Goal: Task Accomplishment & Management: Use online tool/utility

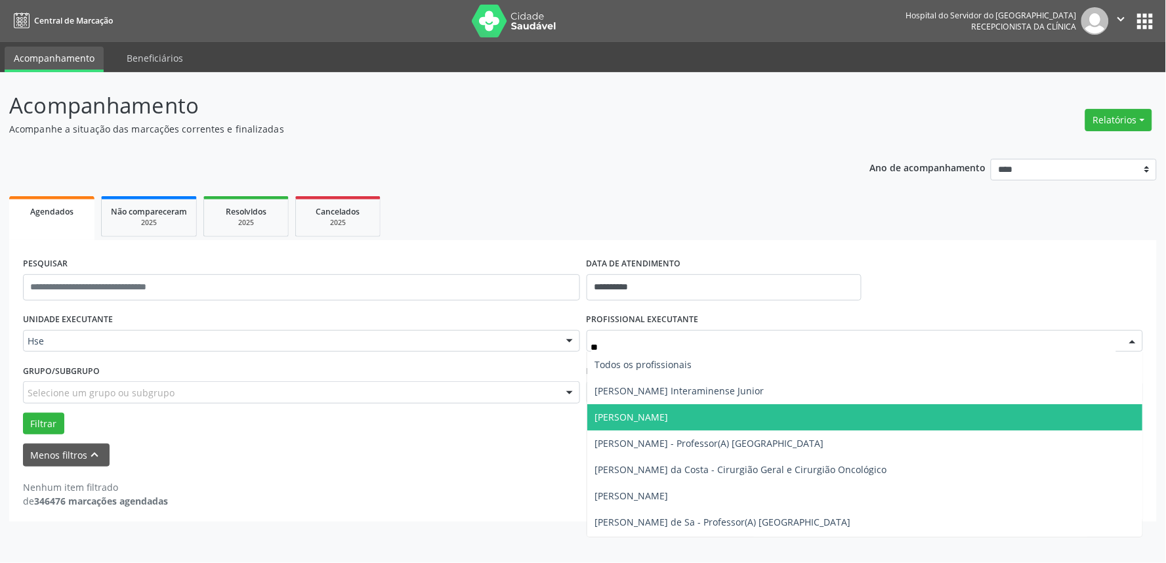
type input "***"
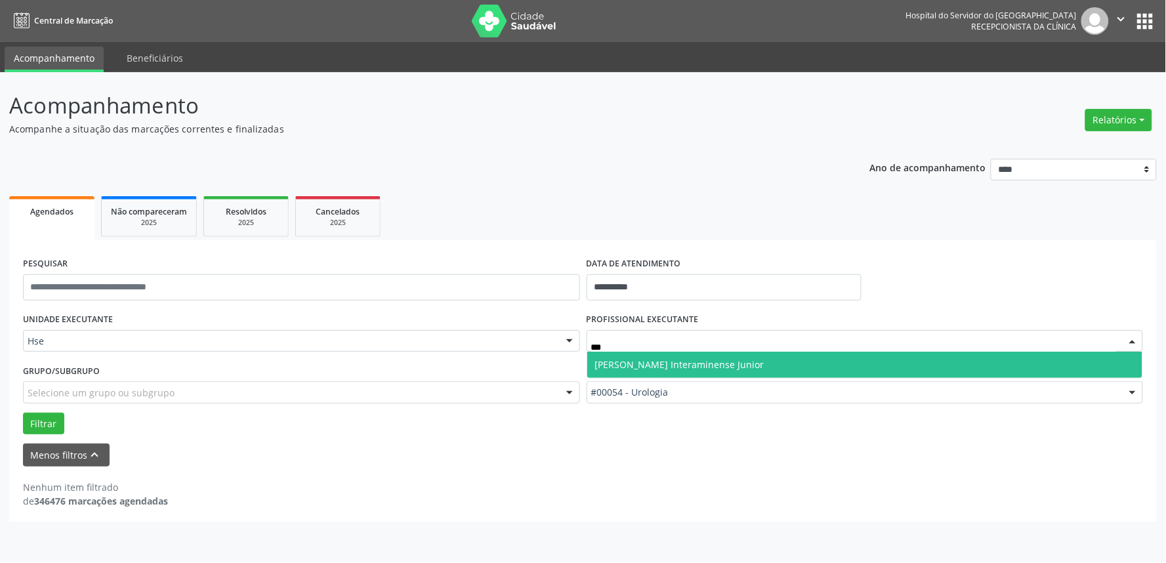
click at [694, 368] on span "[PERSON_NAME] Interaminense Junior" at bounding box center [679, 364] width 169 height 12
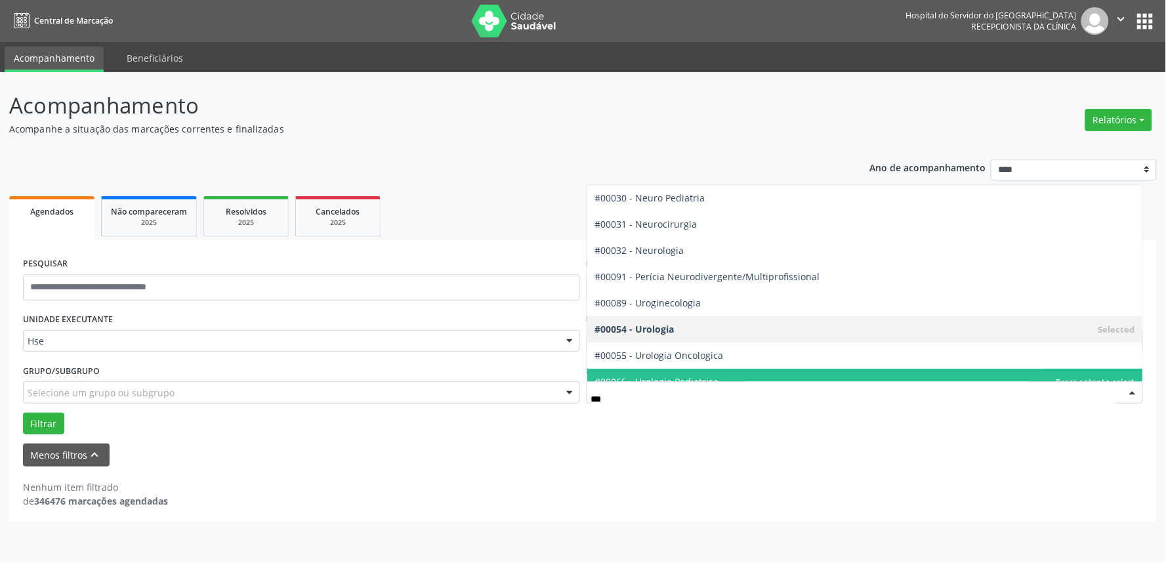
scroll to position [14, 0]
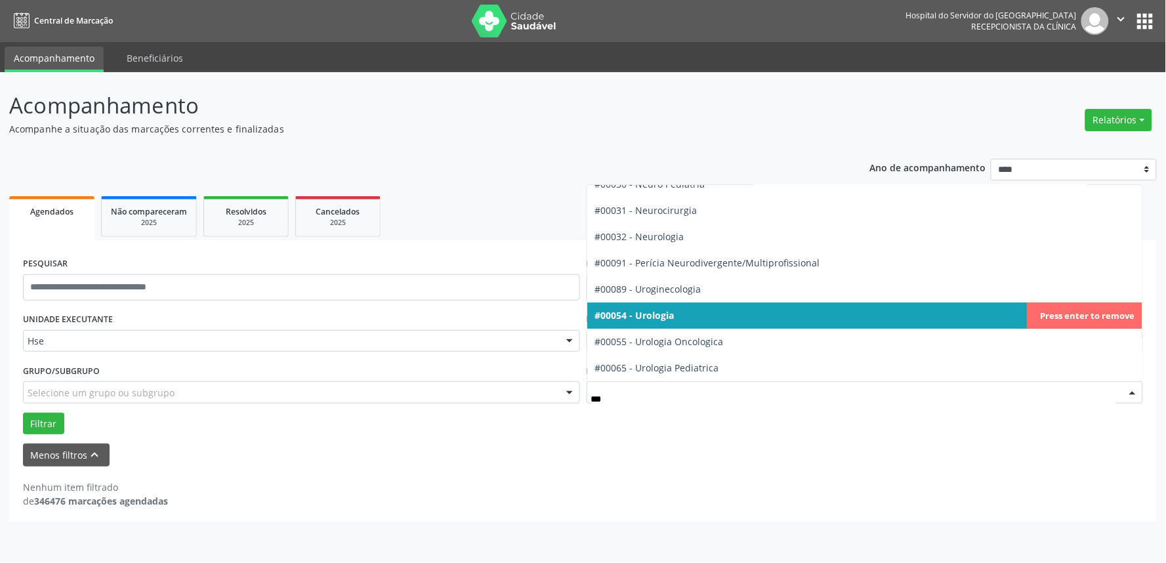
click at [678, 319] on span "#00054 - Urologia" at bounding box center [865, 315] width 556 height 26
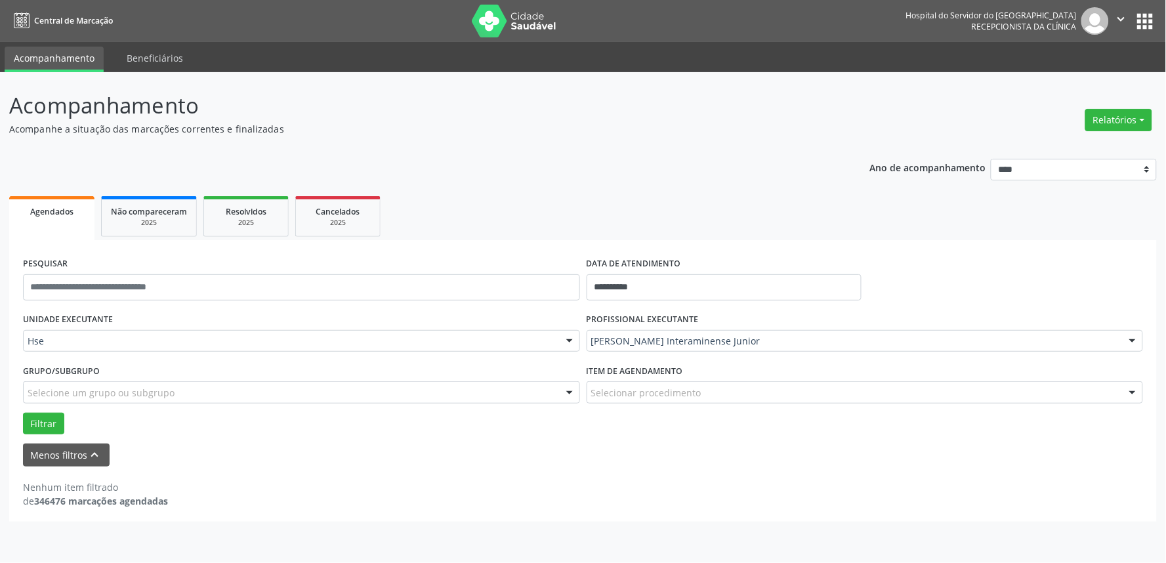
scroll to position [291, 0]
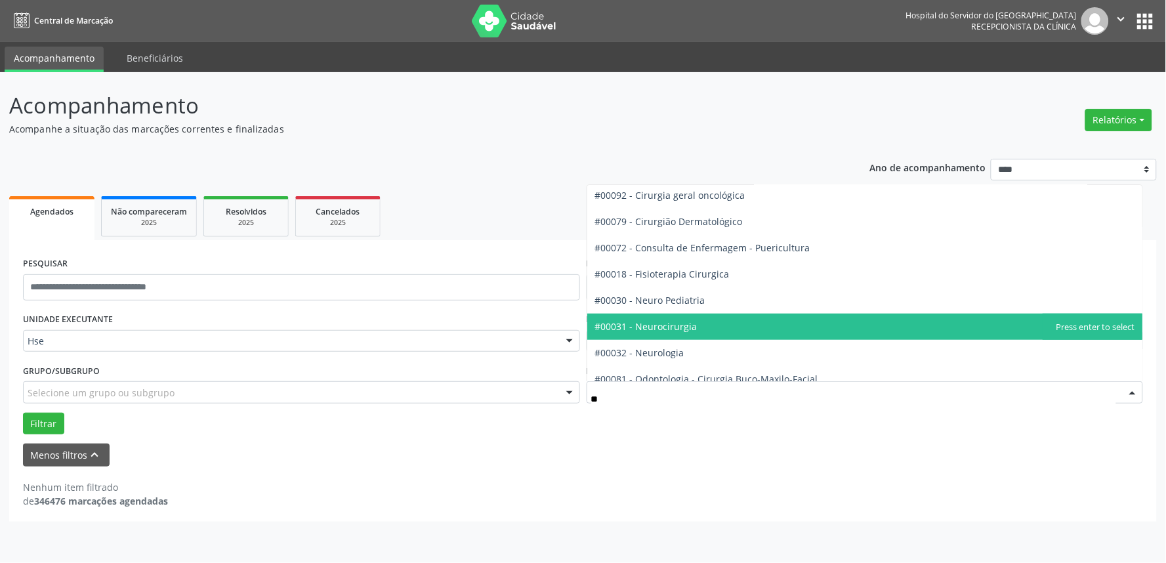
type input "***"
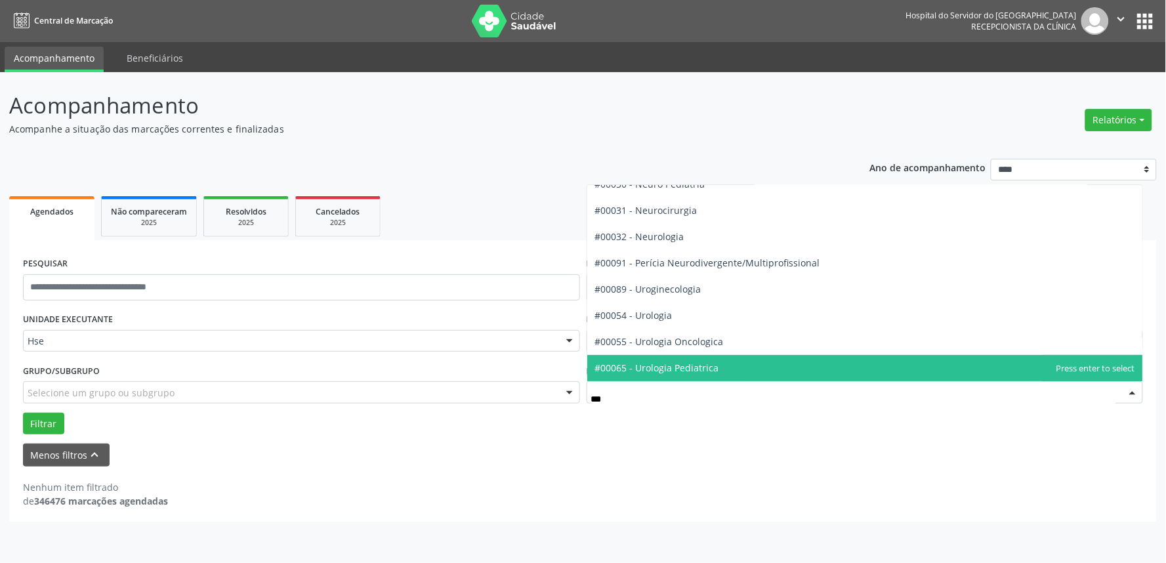
scroll to position [14, 0]
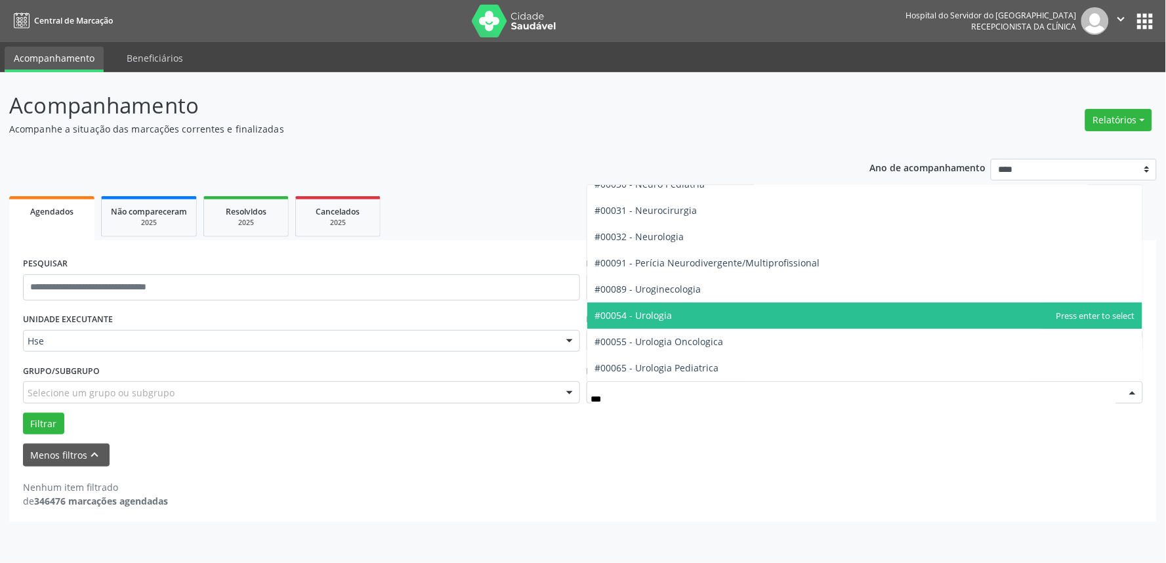
click at [658, 312] on span "#00054 - Urologia" at bounding box center [633, 315] width 77 height 12
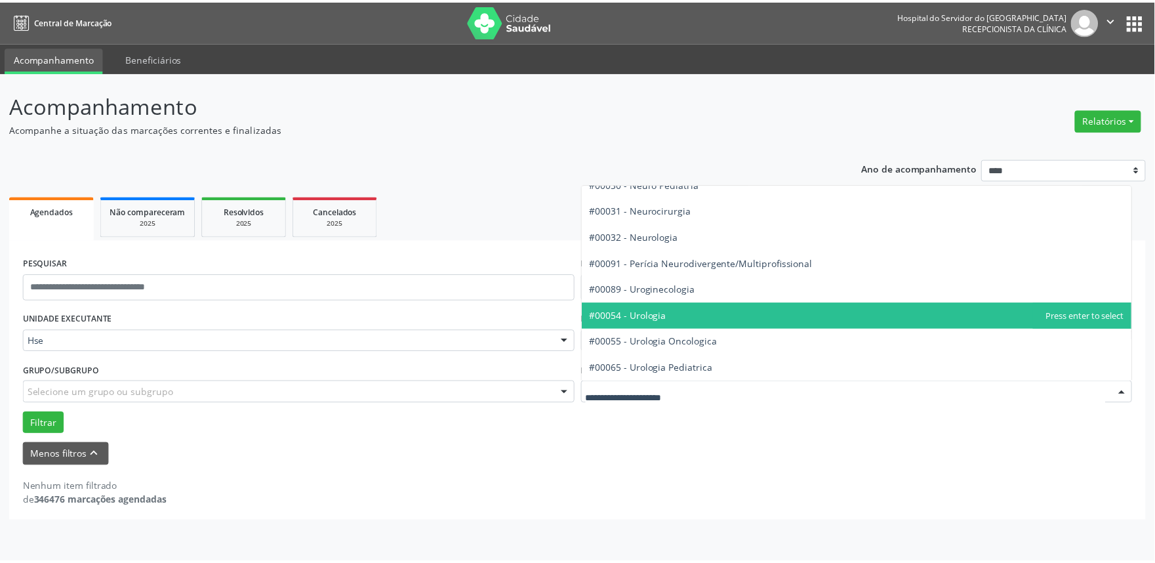
scroll to position [291, 0]
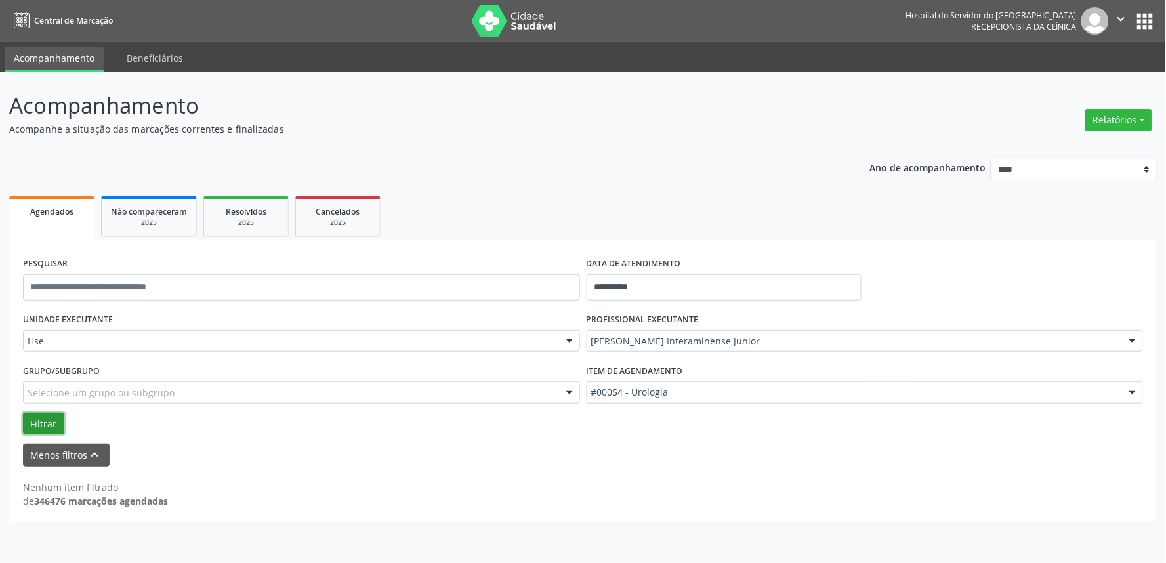
click at [37, 424] on button "Filtrar" at bounding box center [43, 424] width 41 height 22
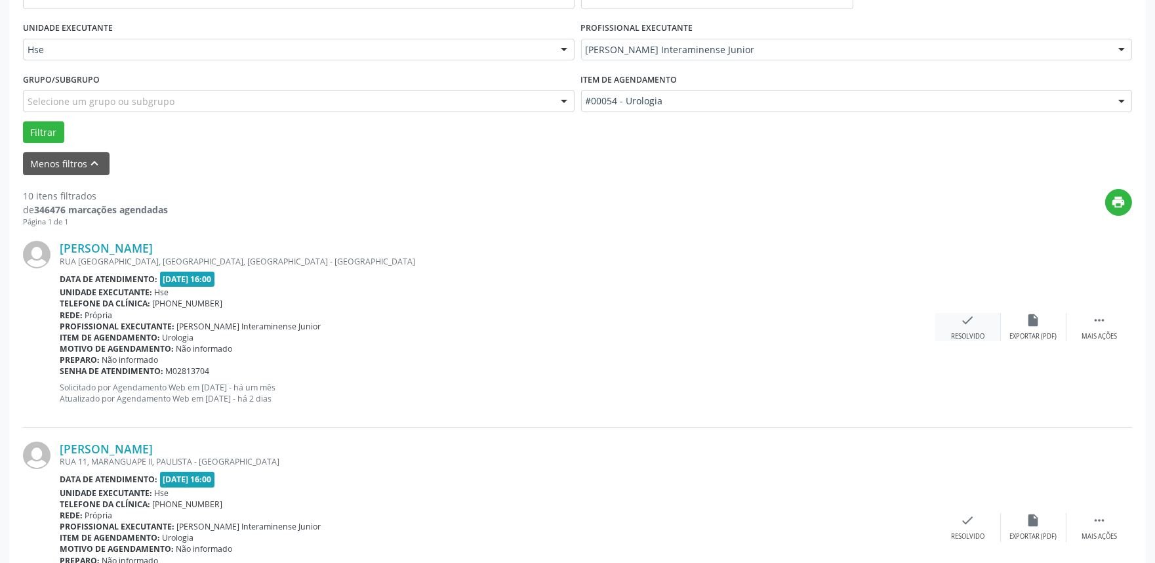
click at [963, 323] on icon "check" at bounding box center [968, 320] width 14 height 14
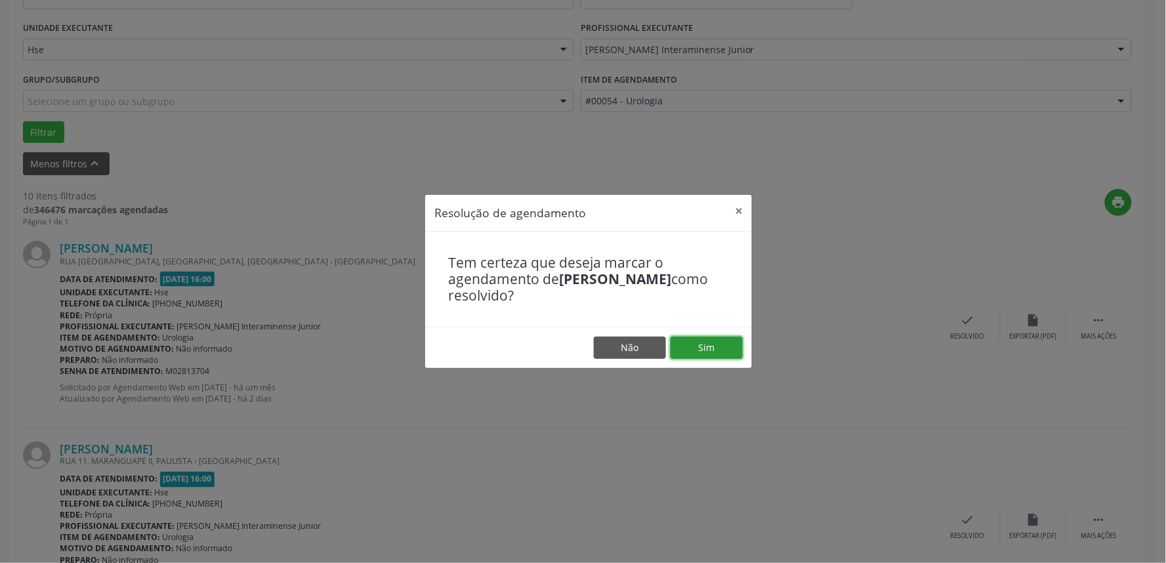
click at [714, 343] on button "Sim" at bounding box center [707, 348] width 72 height 22
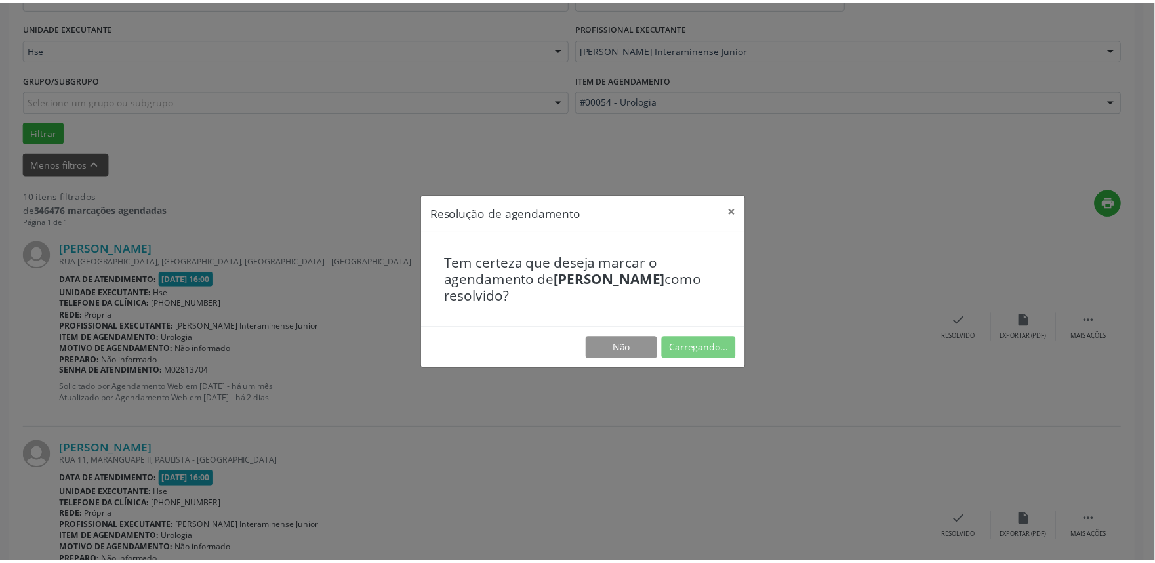
scroll to position [0, 0]
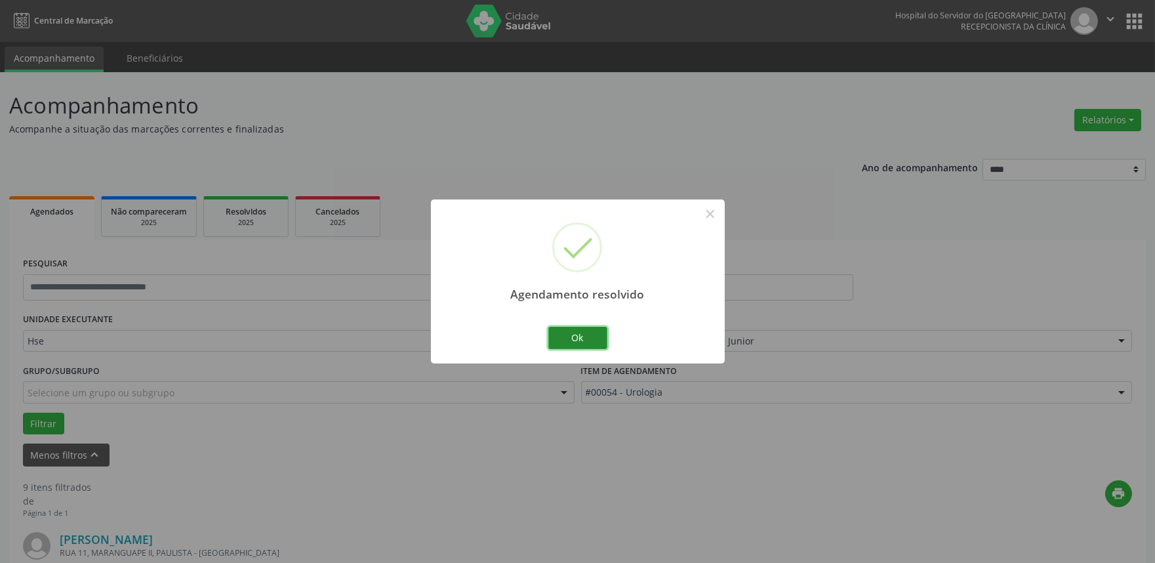
click at [575, 346] on button "Ok" at bounding box center [578, 338] width 59 height 22
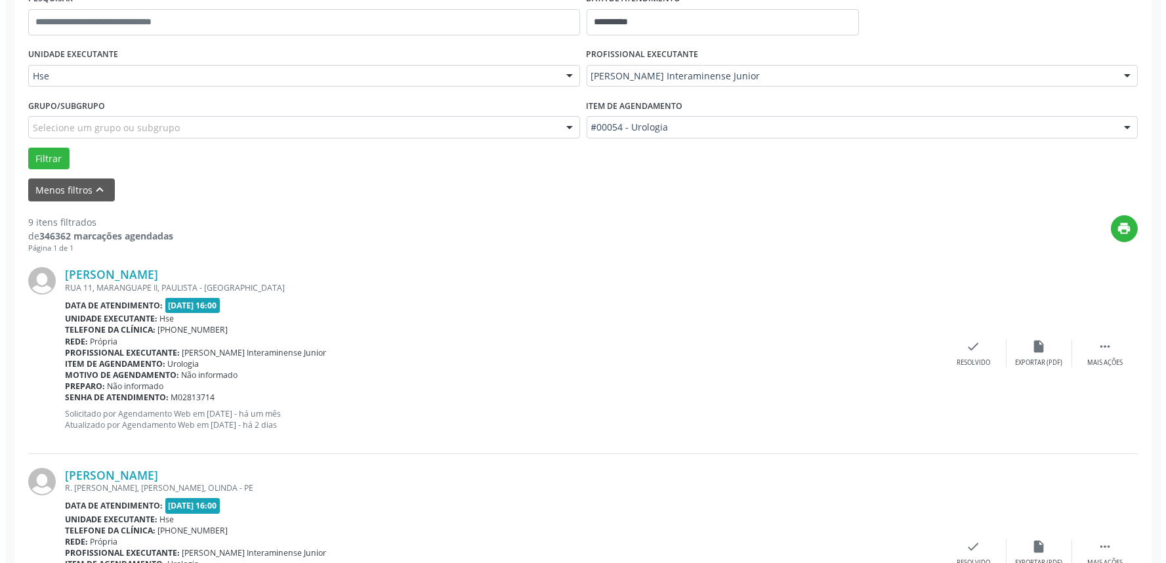
scroll to position [291, 0]
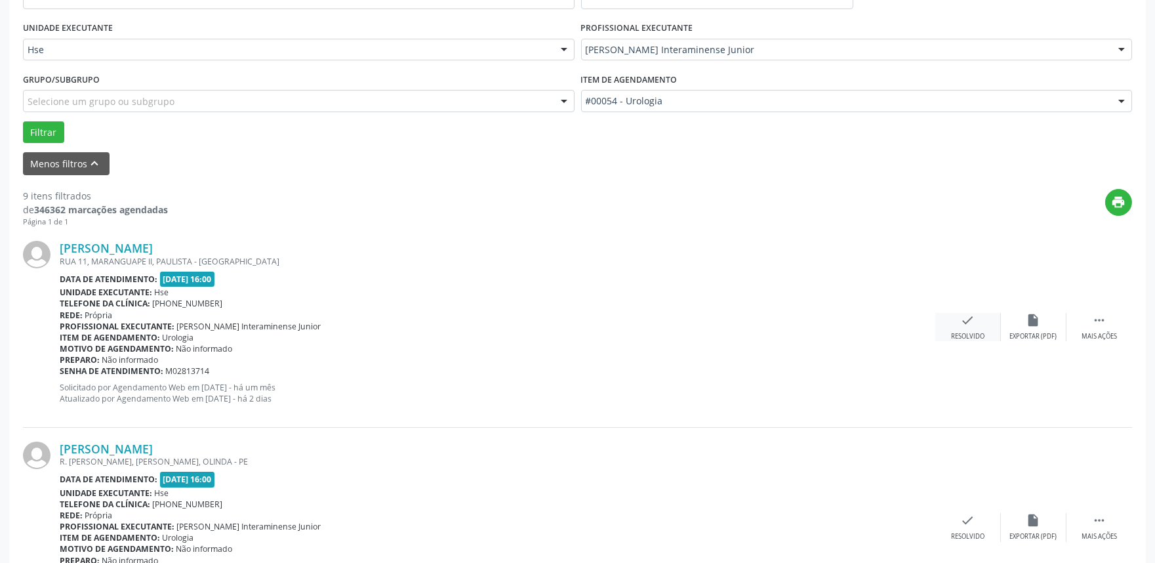
click at [965, 330] on div "check Resolvido" at bounding box center [969, 327] width 66 height 28
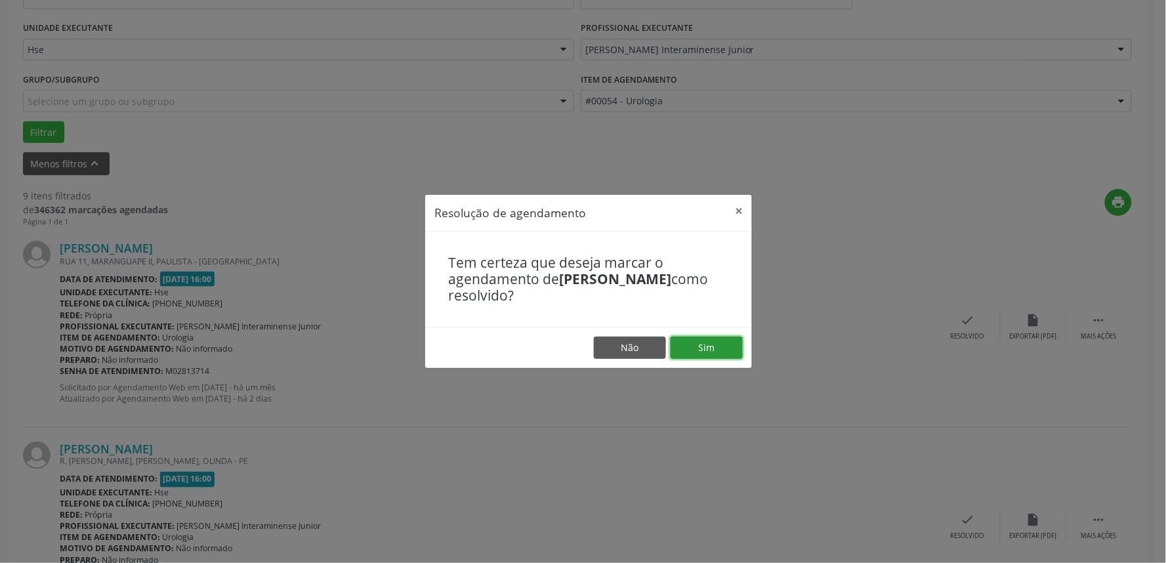
click at [724, 349] on button "Sim" at bounding box center [707, 348] width 72 height 22
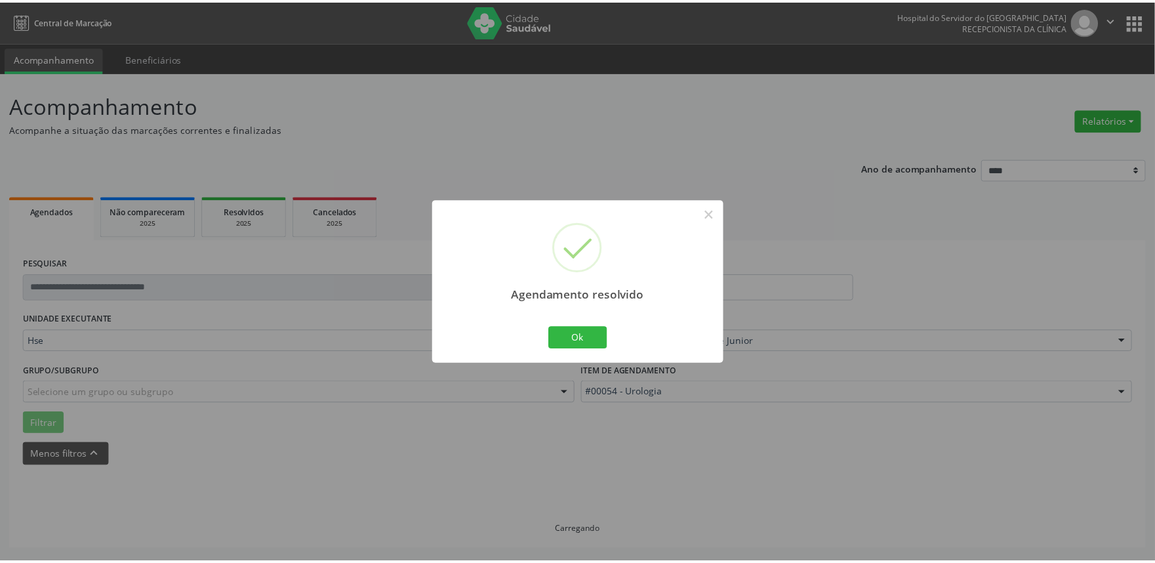
scroll to position [0, 0]
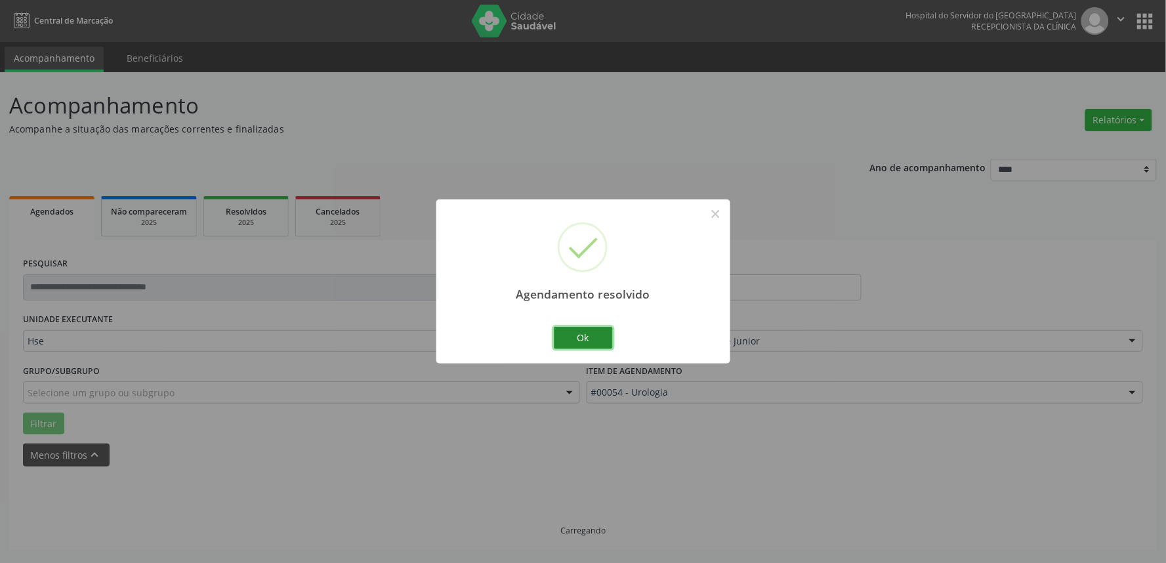
click at [575, 343] on button "Ok" at bounding box center [583, 338] width 59 height 22
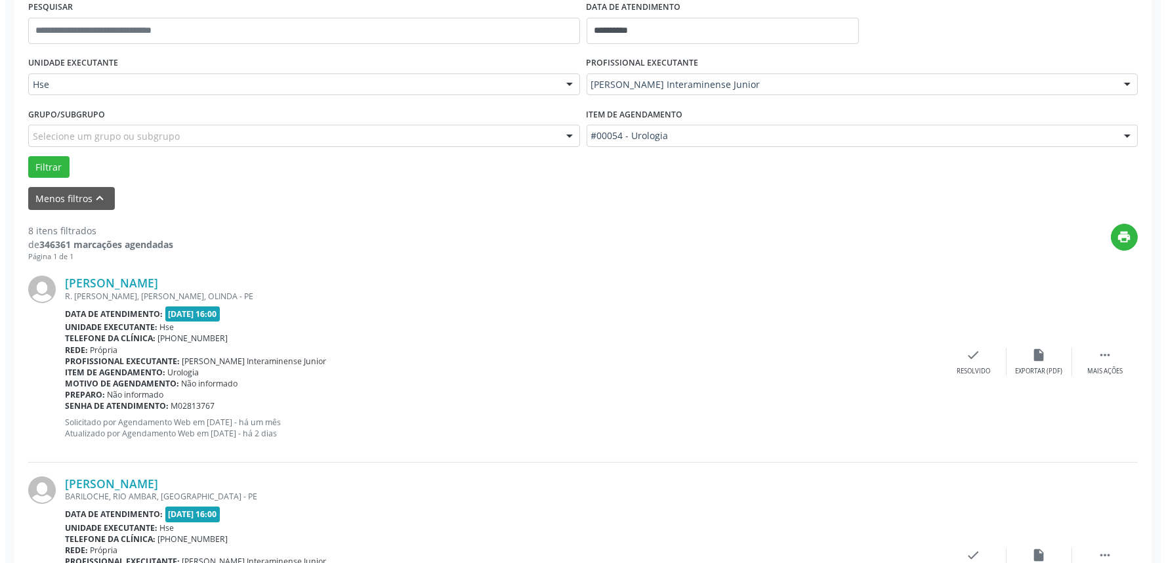
scroll to position [291, 0]
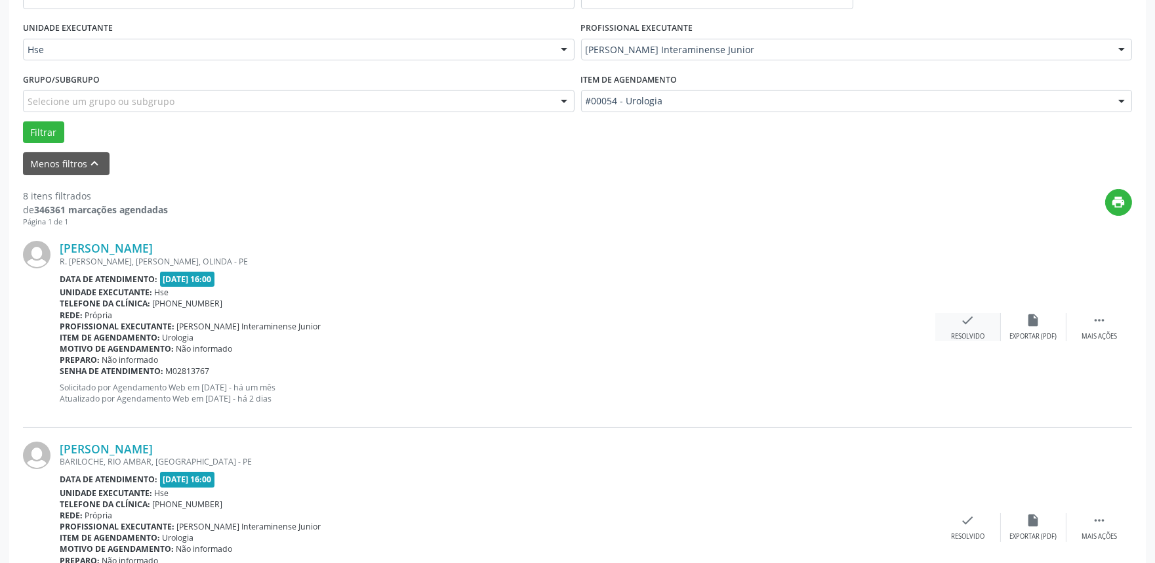
click at [955, 332] on div "Resolvido" at bounding box center [967, 336] width 33 height 9
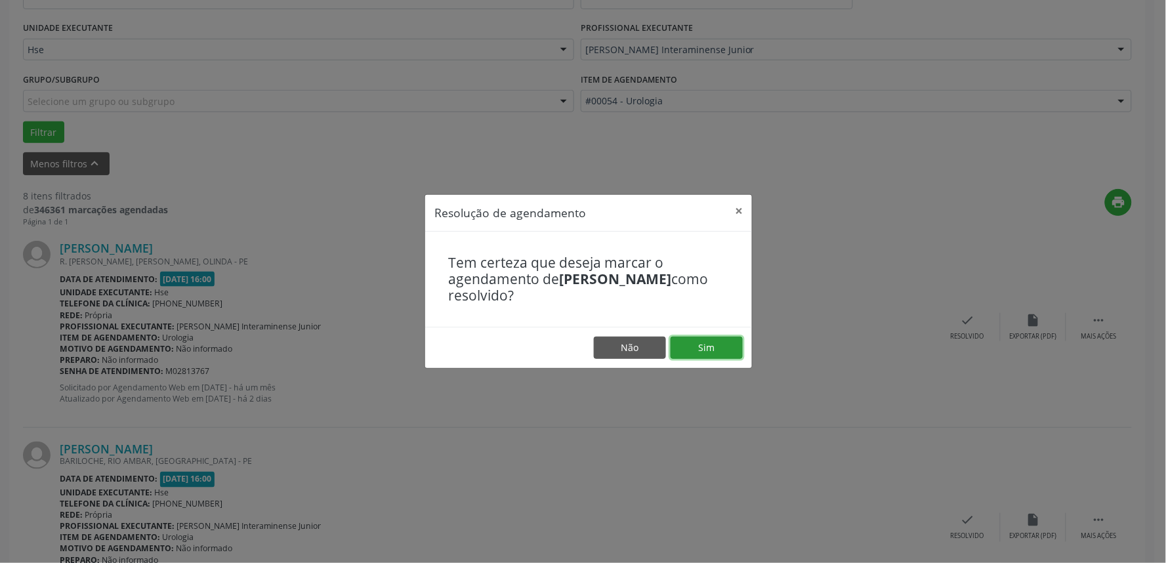
click at [726, 346] on button "Sim" at bounding box center [707, 348] width 72 height 22
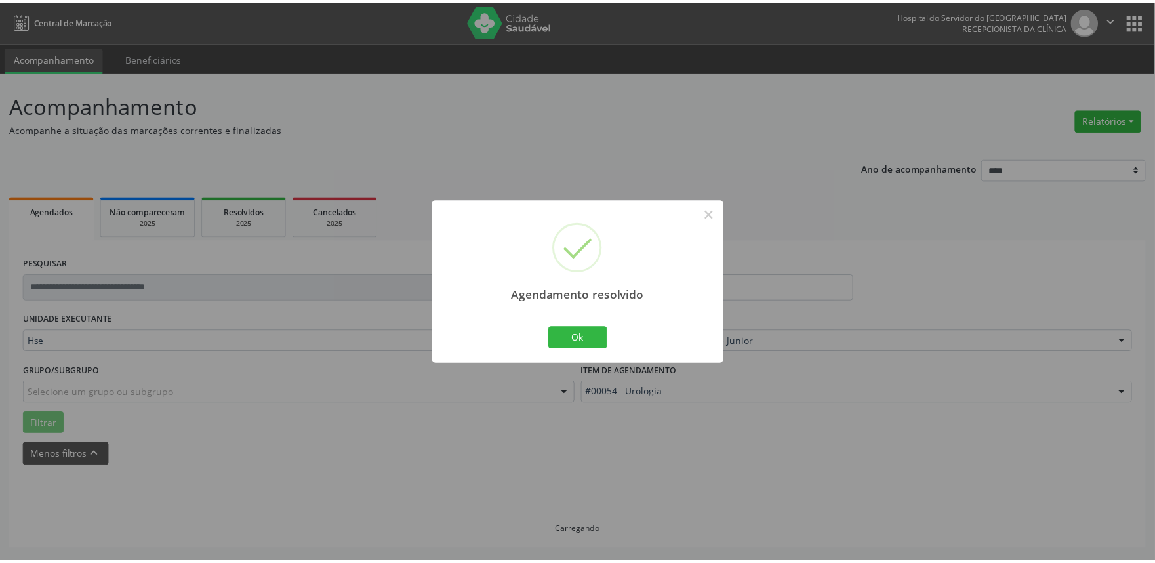
scroll to position [0, 0]
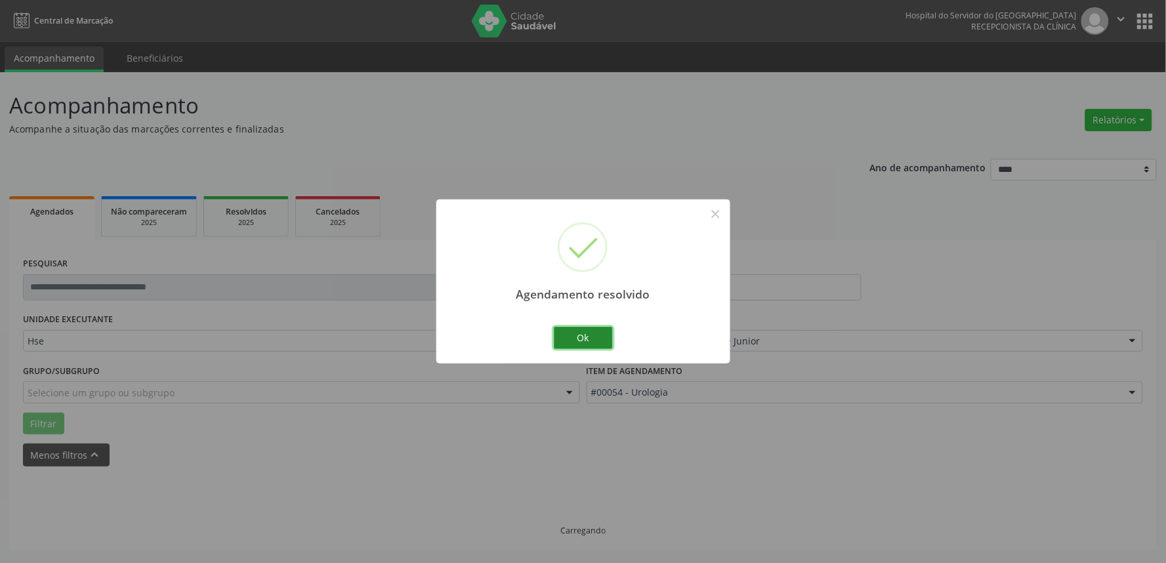
click at [595, 339] on button "Ok" at bounding box center [583, 338] width 59 height 22
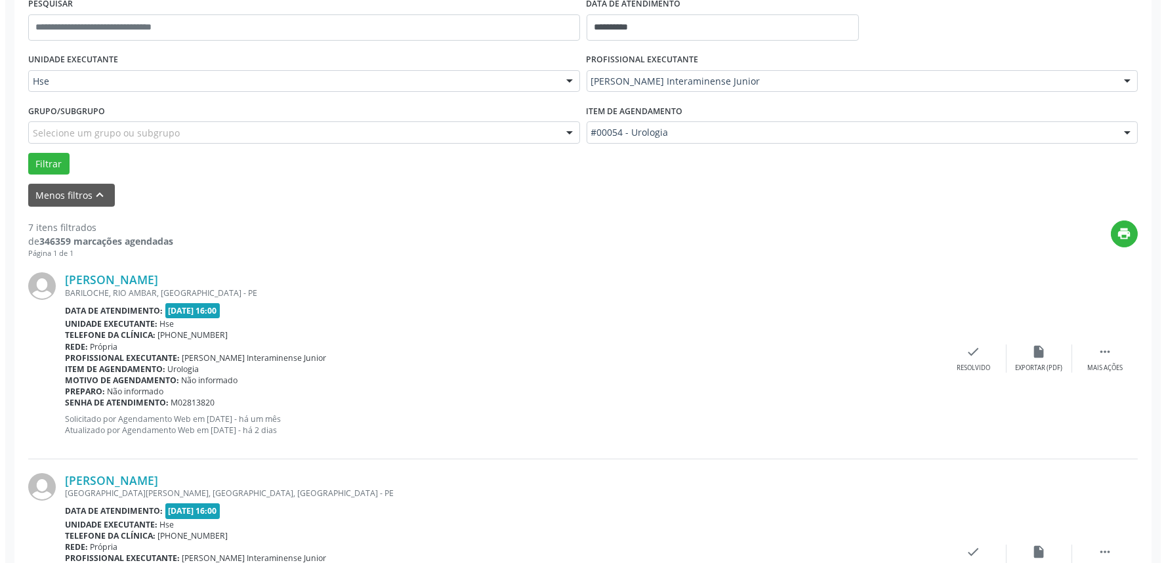
scroll to position [291, 0]
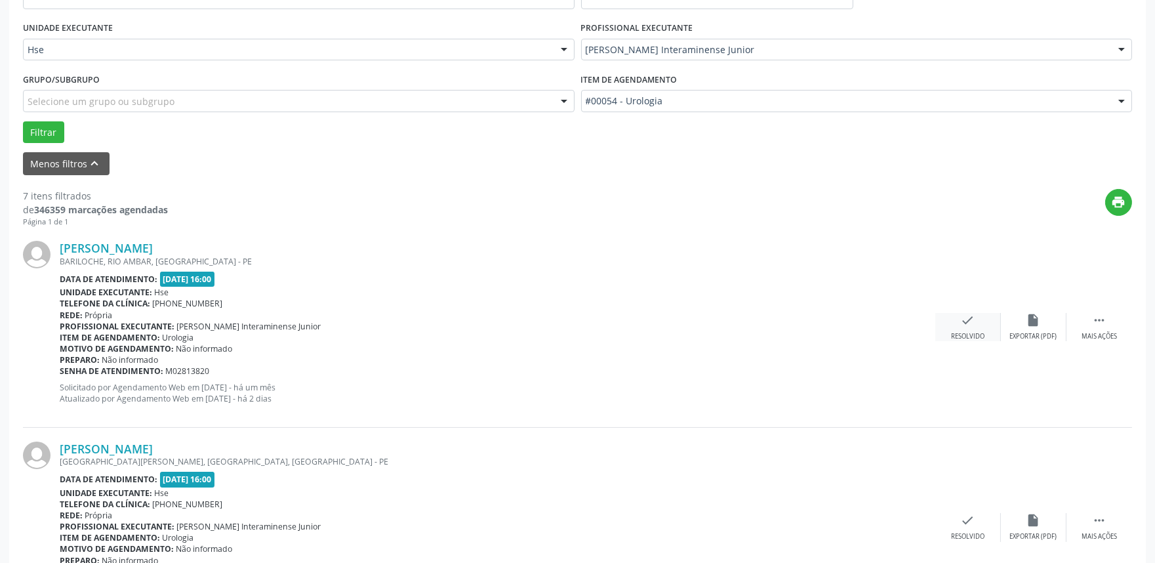
click at [966, 325] on icon "check" at bounding box center [968, 320] width 14 height 14
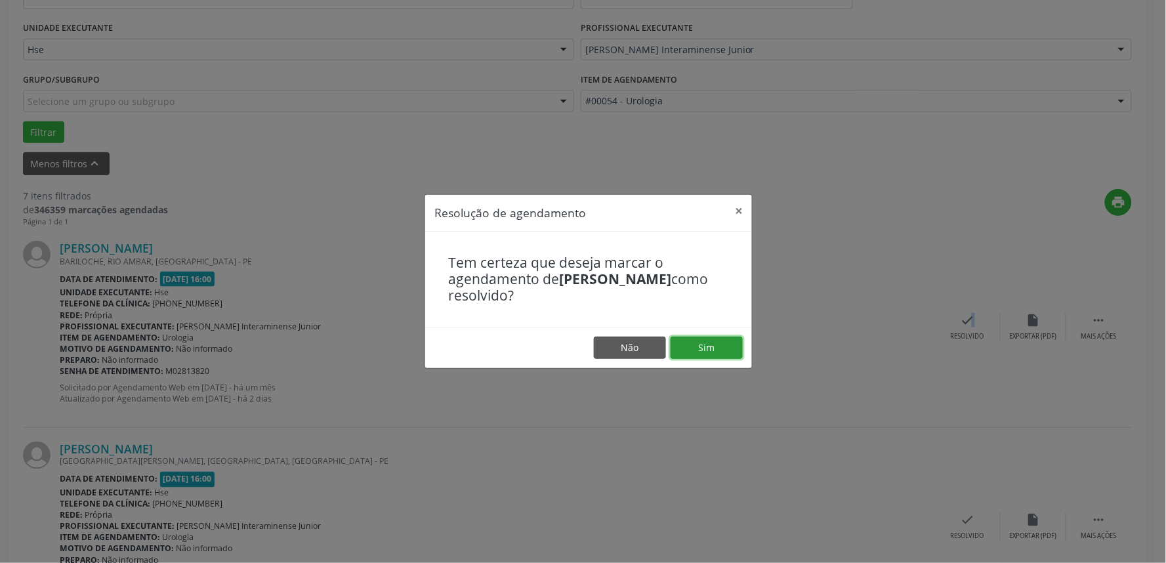
click at [707, 344] on button "Sim" at bounding box center [707, 348] width 72 height 22
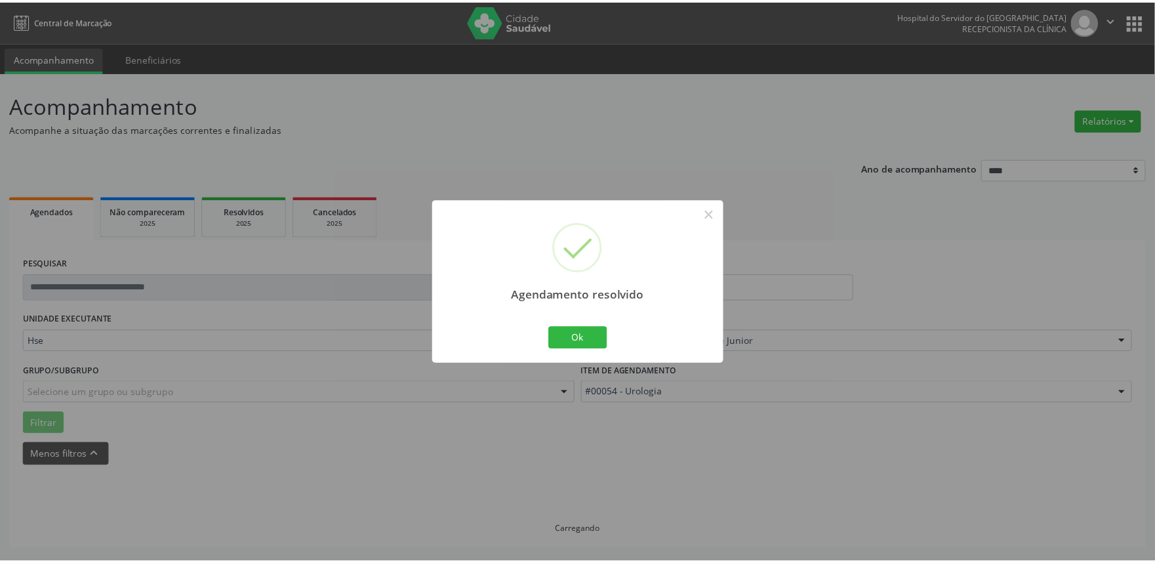
scroll to position [0, 0]
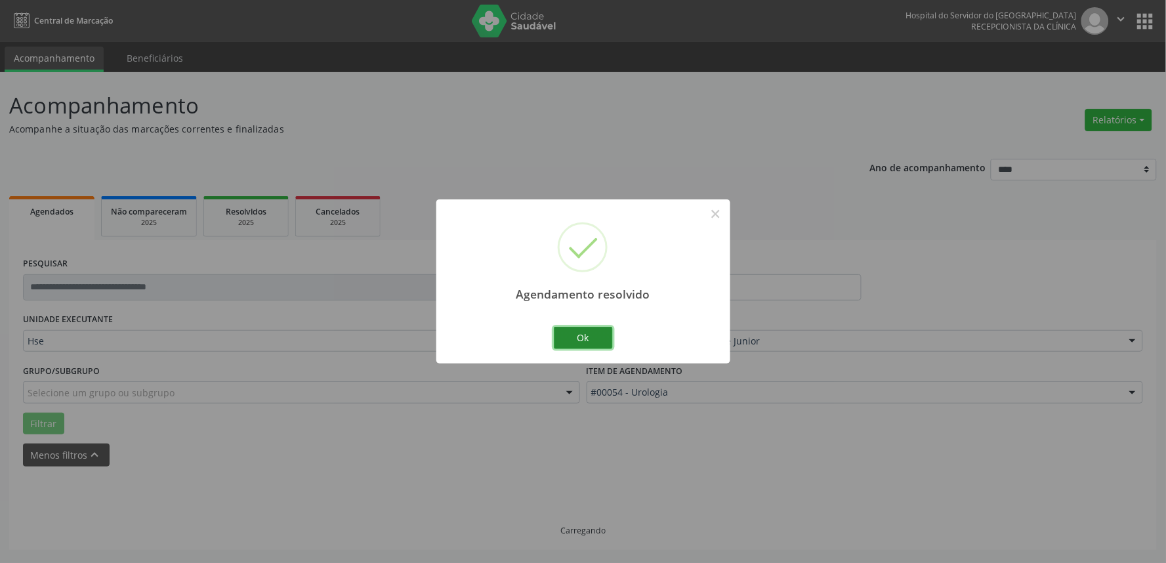
click at [579, 339] on button "Ok" at bounding box center [583, 338] width 59 height 22
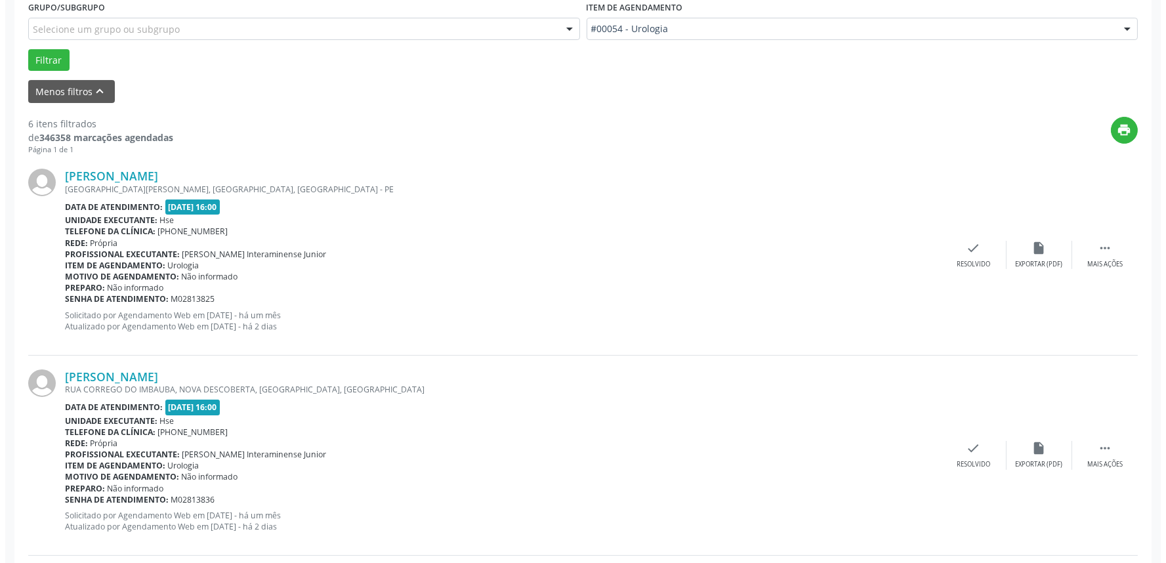
scroll to position [364, 0]
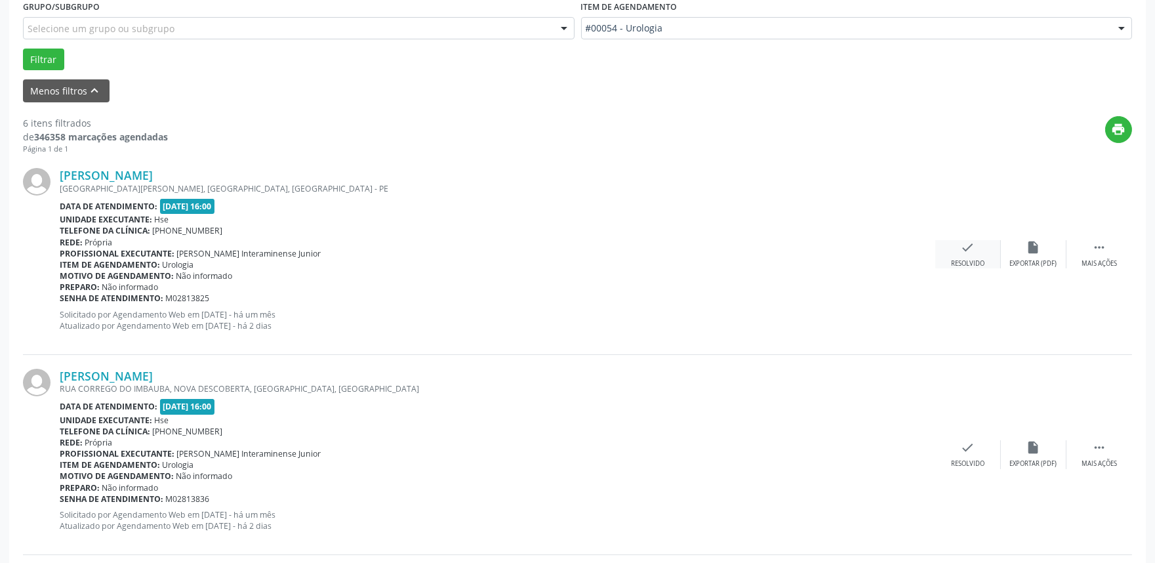
click at [963, 259] on div "Resolvido" at bounding box center [967, 263] width 33 height 9
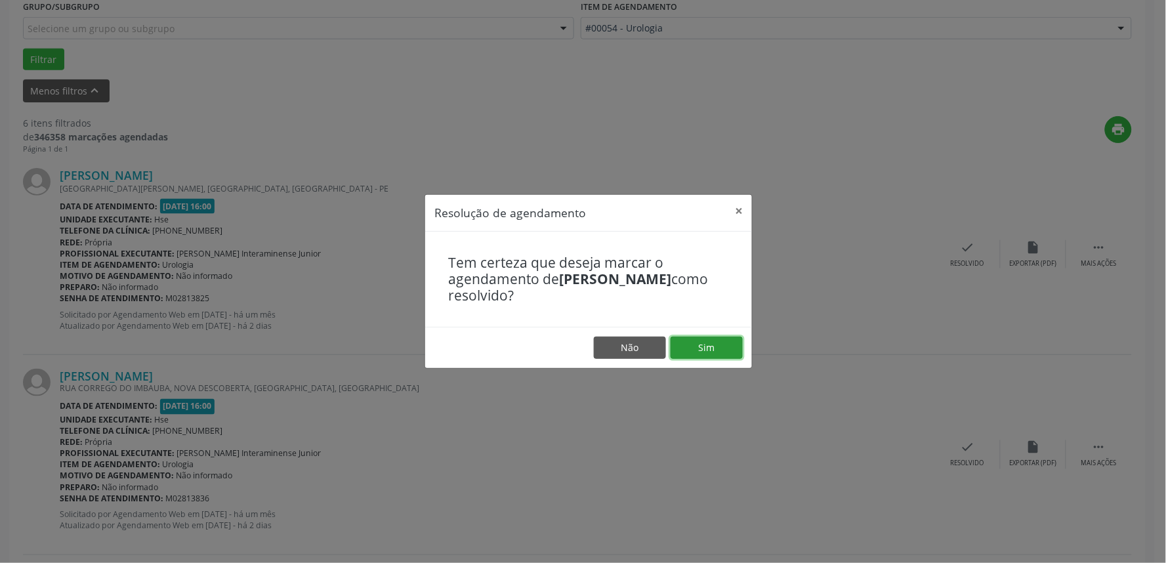
click at [705, 344] on button "Sim" at bounding box center [707, 348] width 72 height 22
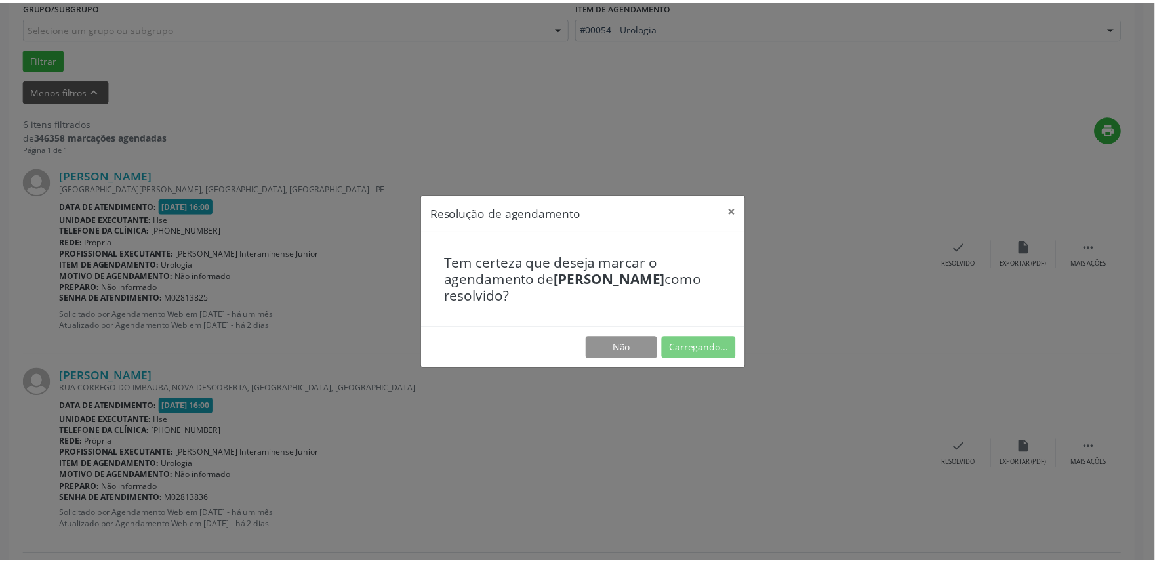
scroll to position [0, 0]
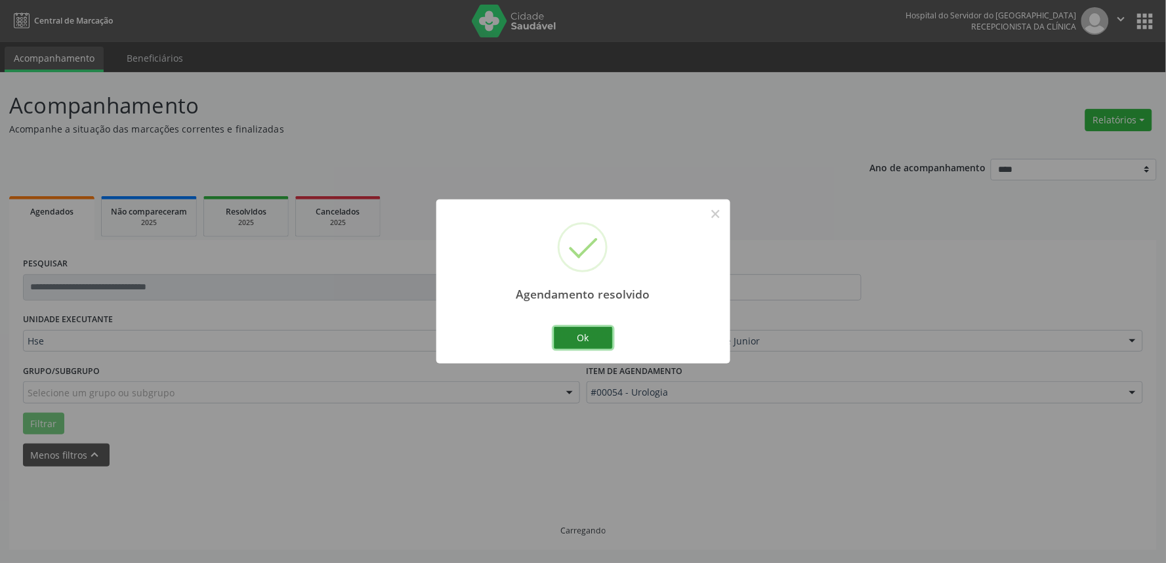
click at [569, 338] on button "Ok" at bounding box center [583, 338] width 59 height 22
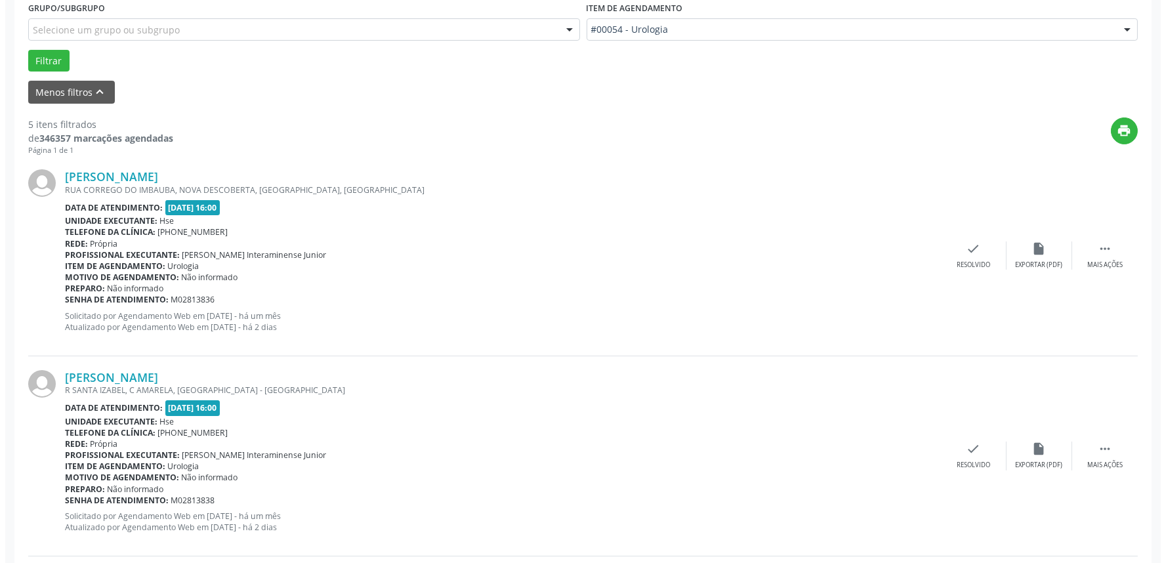
scroll to position [364, 0]
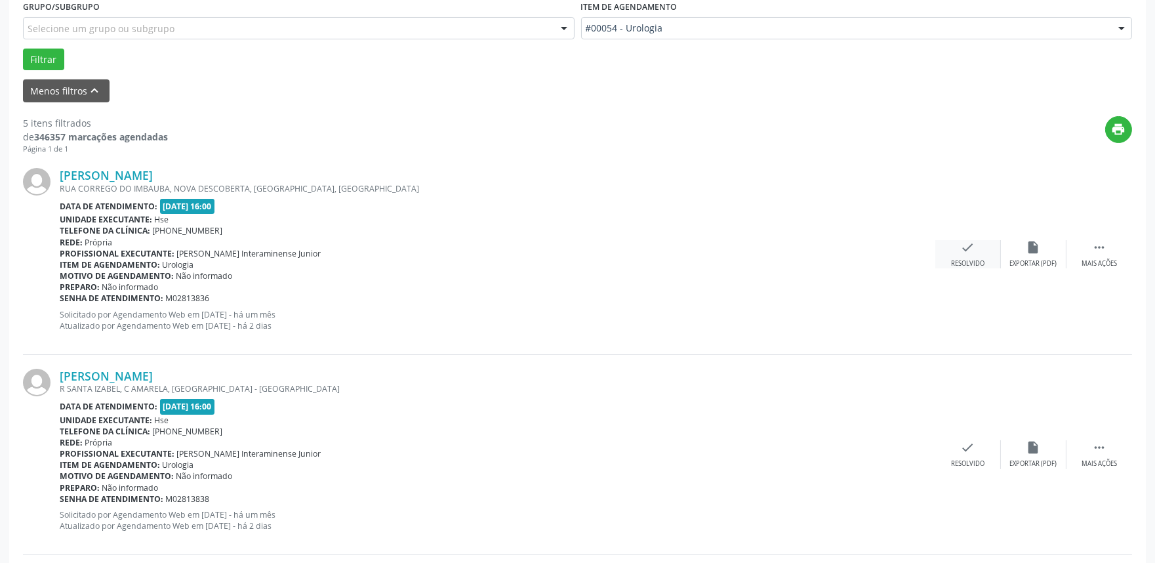
click at [968, 251] on icon "check" at bounding box center [968, 247] width 14 height 14
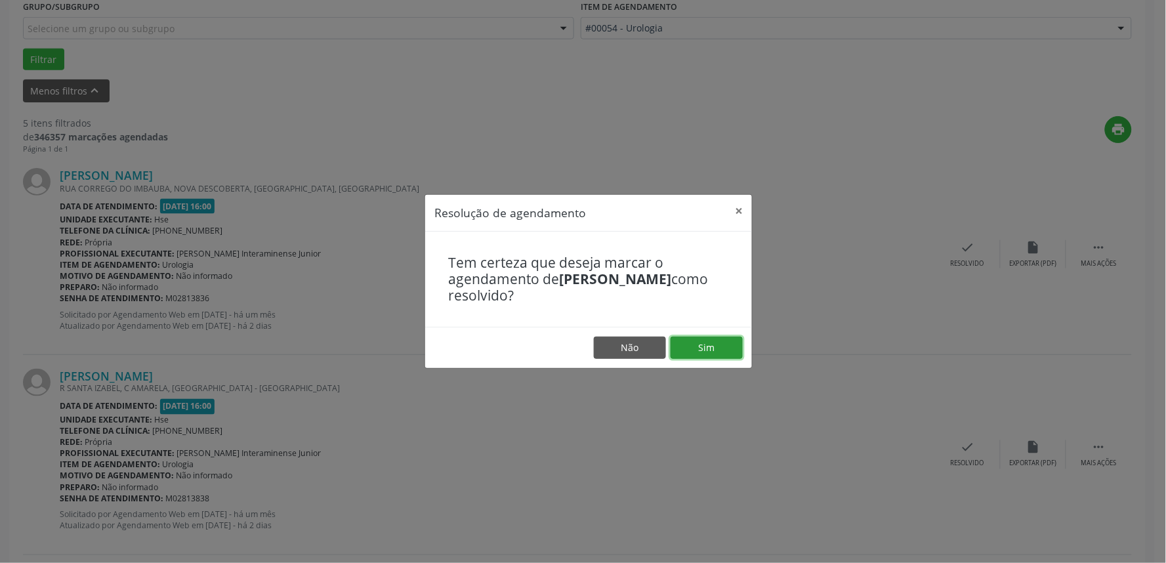
click at [705, 339] on button "Sim" at bounding box center [707, 348] width 72 height 22
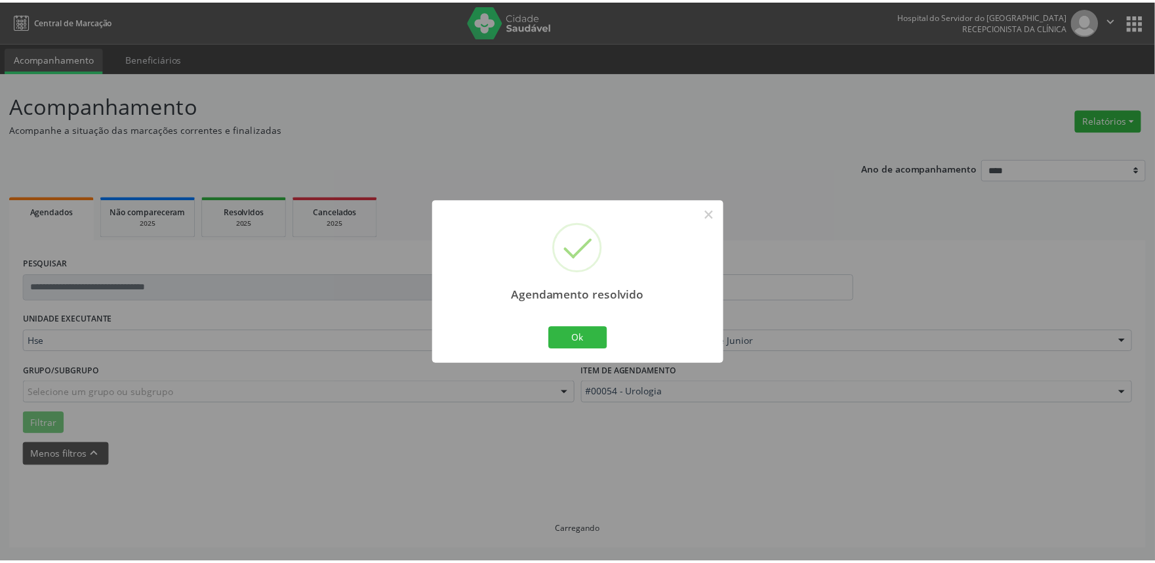
scroll to position [0, 0]
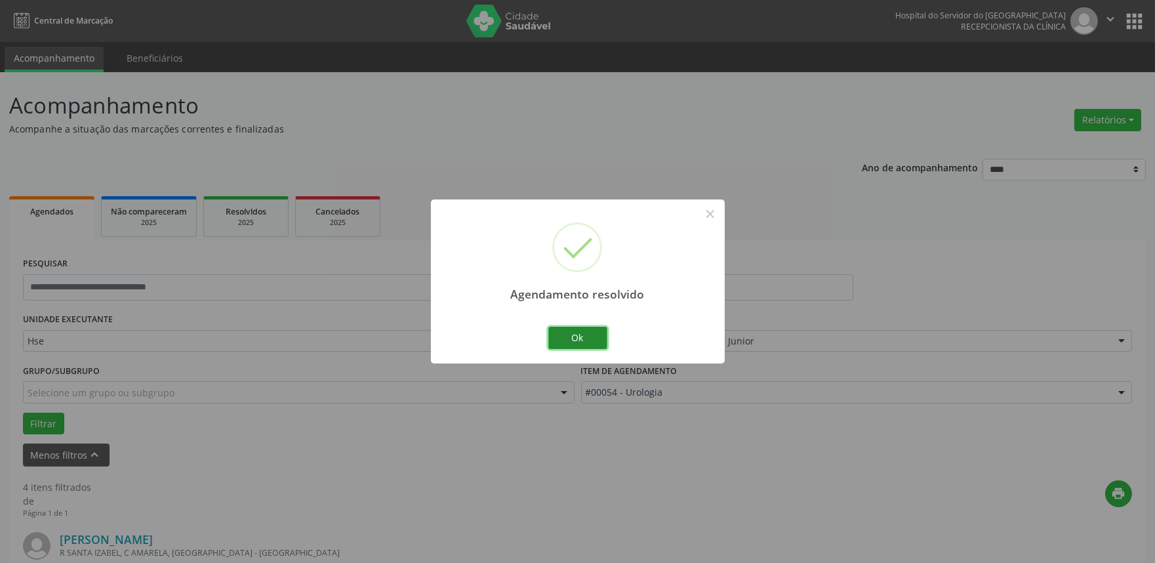
click at [582, 338] on button "Ok" at bounding box center [578, 338] width 59 height 22
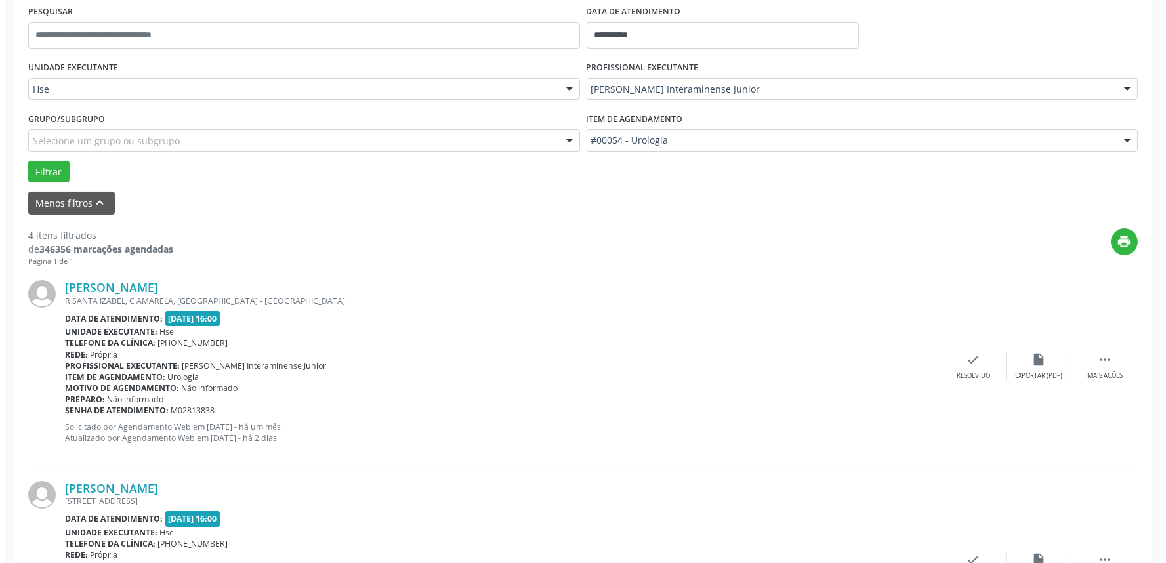
scroll to position [364, 0]
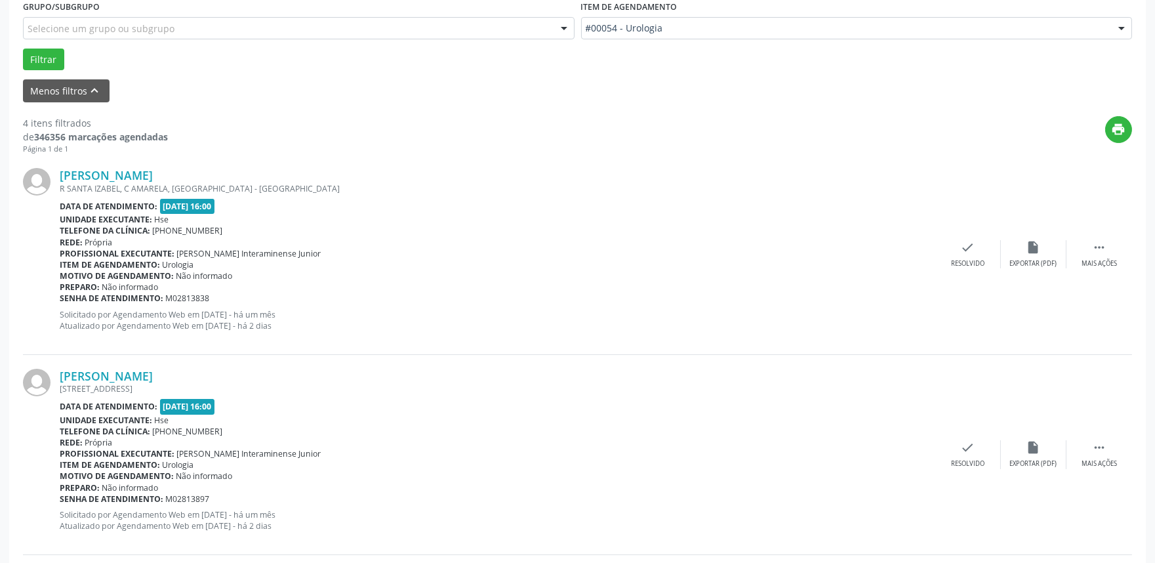
click at [473, 364] on div "[PERSON_NAME] [STREET_ADDRESS] Data de atendimento: [DATE] 16:00 Unidade execut…" at bounding box center [578, 455] width 1110 height 200
click at [575, 294] on div "Senha de atendimento: M02813838" at bounding box center [498, 298] width 876 height 11
click at [966, 262] on div "Resolvido" at bounding box center [967, 263] width 33 height 9
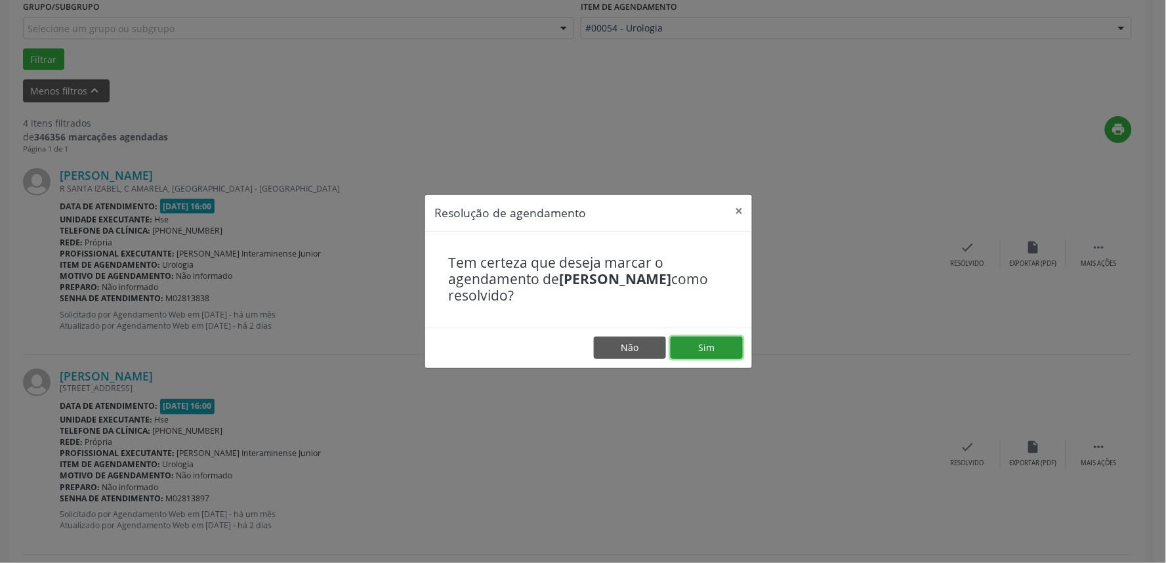
click at [718, 345] on button "Sim" at bounding box center [707, 348] width 72 height 22
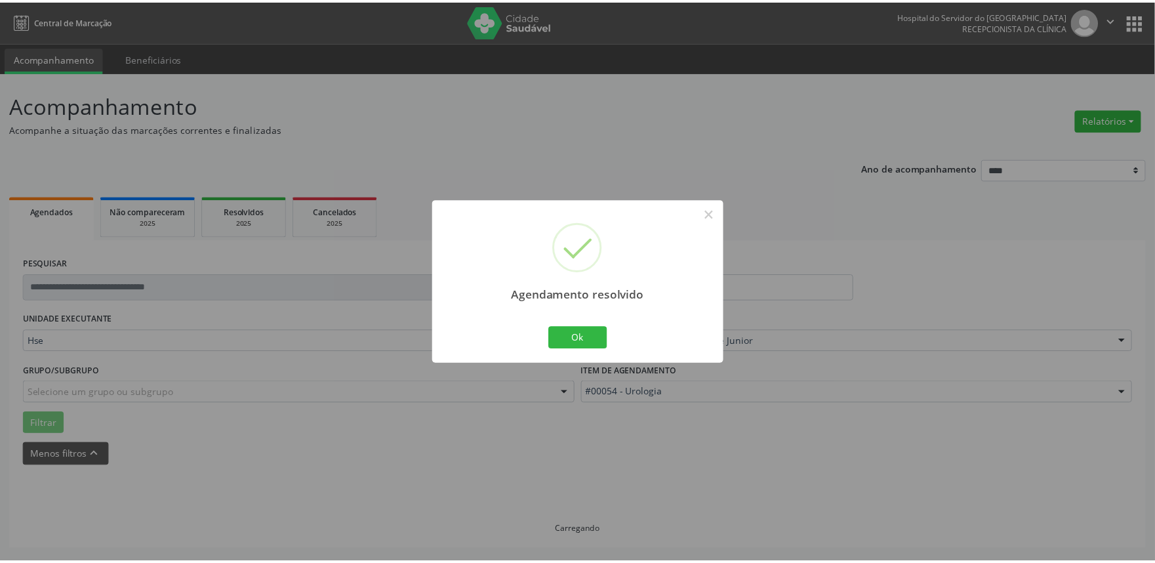
scroll to position [0, 0]
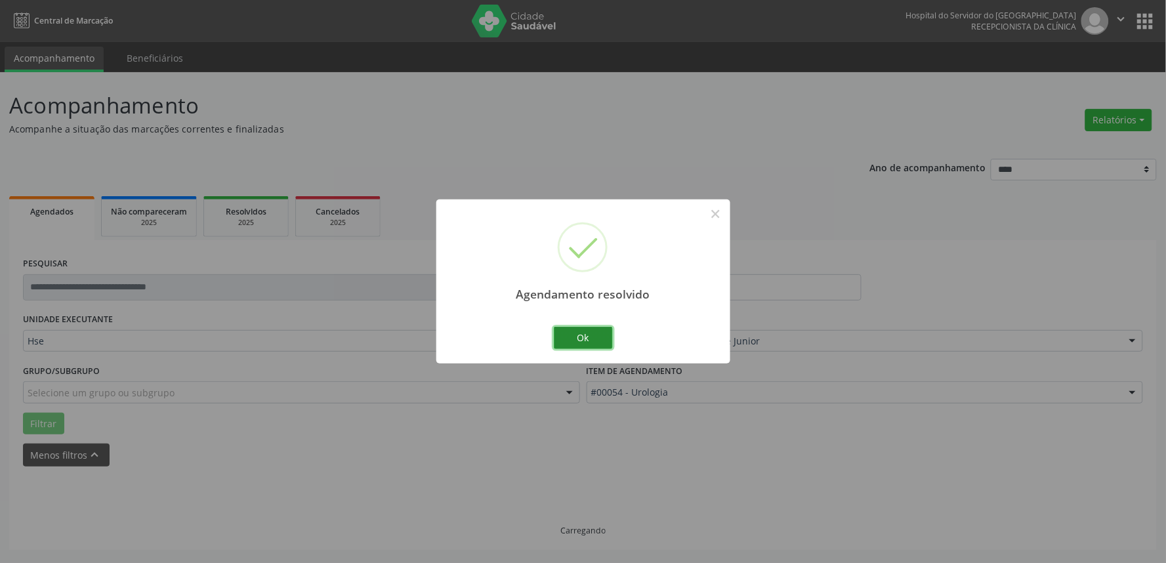
click at [589, 343] on button "Ok" at bounding box center [583, 338] width 59 height 22
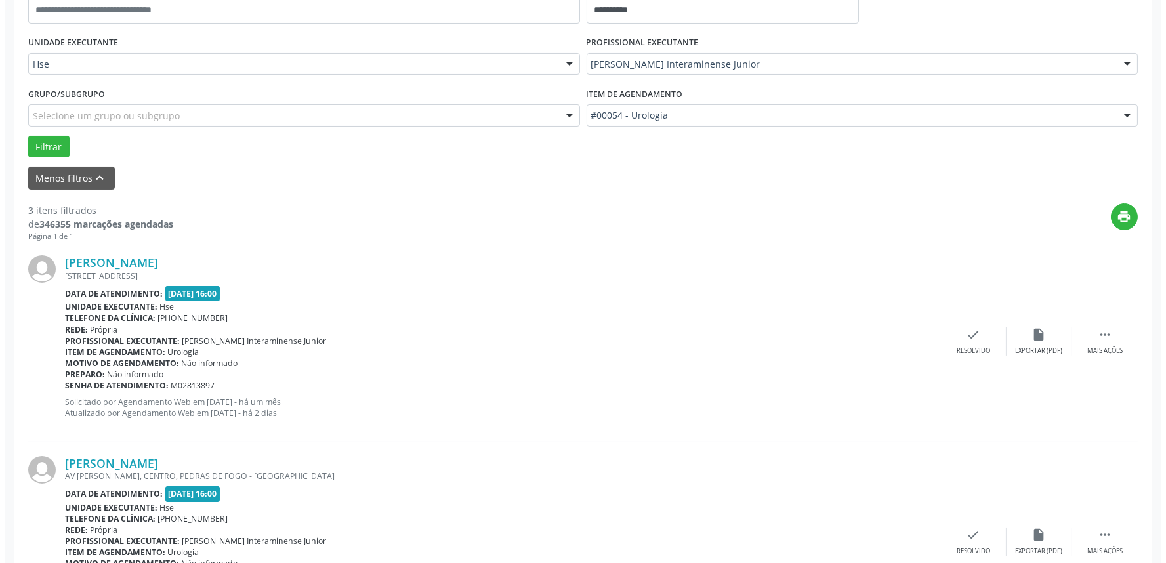
scroll to position [364, 0]
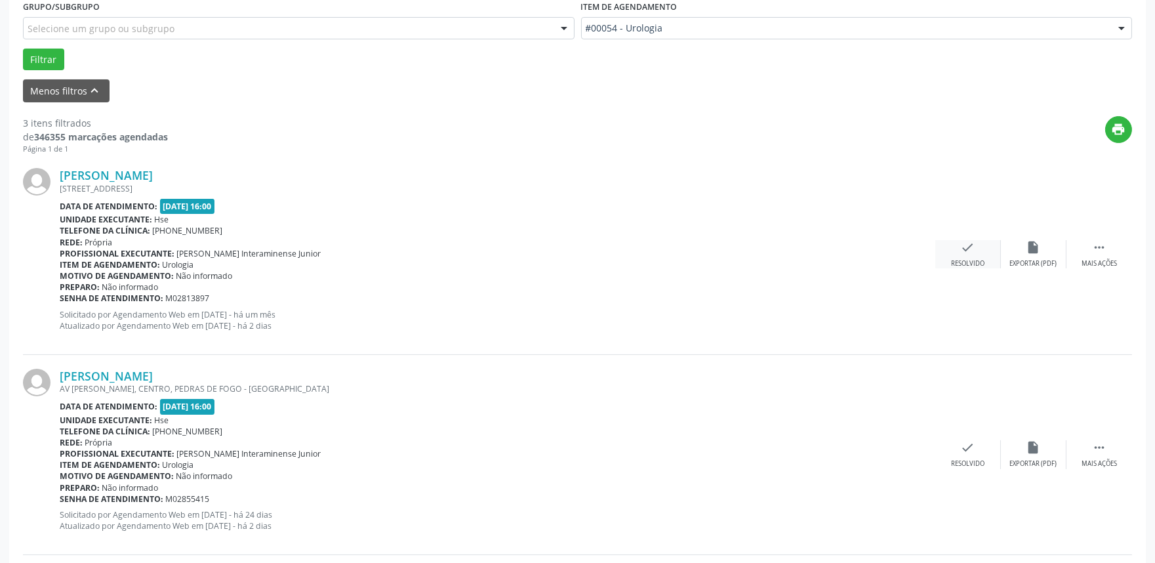
click at [965, 259] on div "Resolvido" at bounding box center [967, 263] width 33 height 9
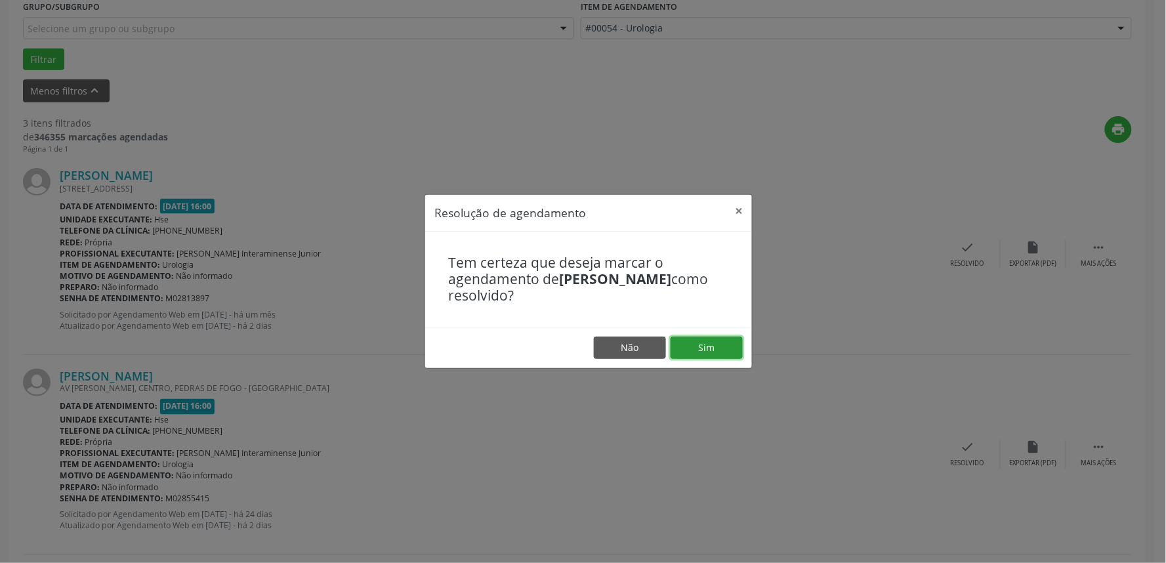
click at [701, 350] on button "Sim" at bounding box center [707, 348] width 72 height 22
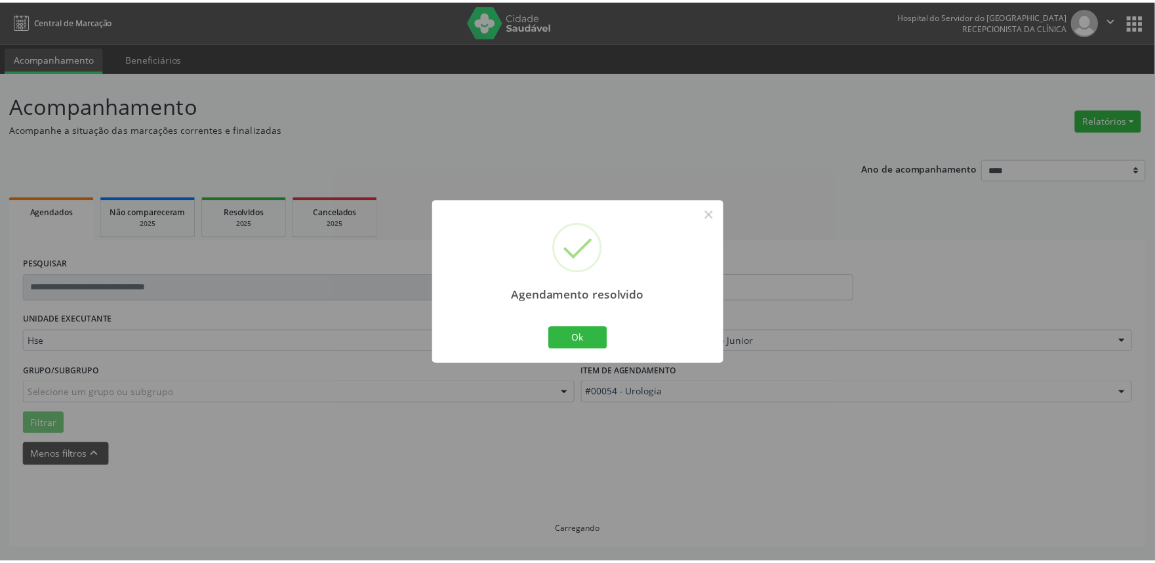
scroll to position [0, 0]
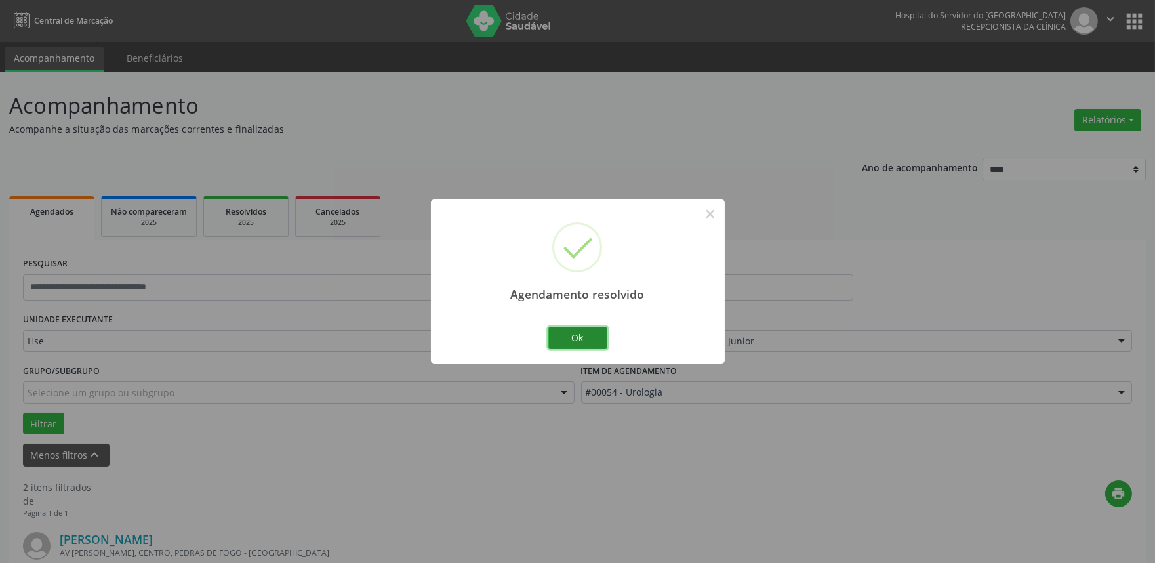
click at [594, 343] on button "Ok" at bounding box center [578, 338] width 59 height 22
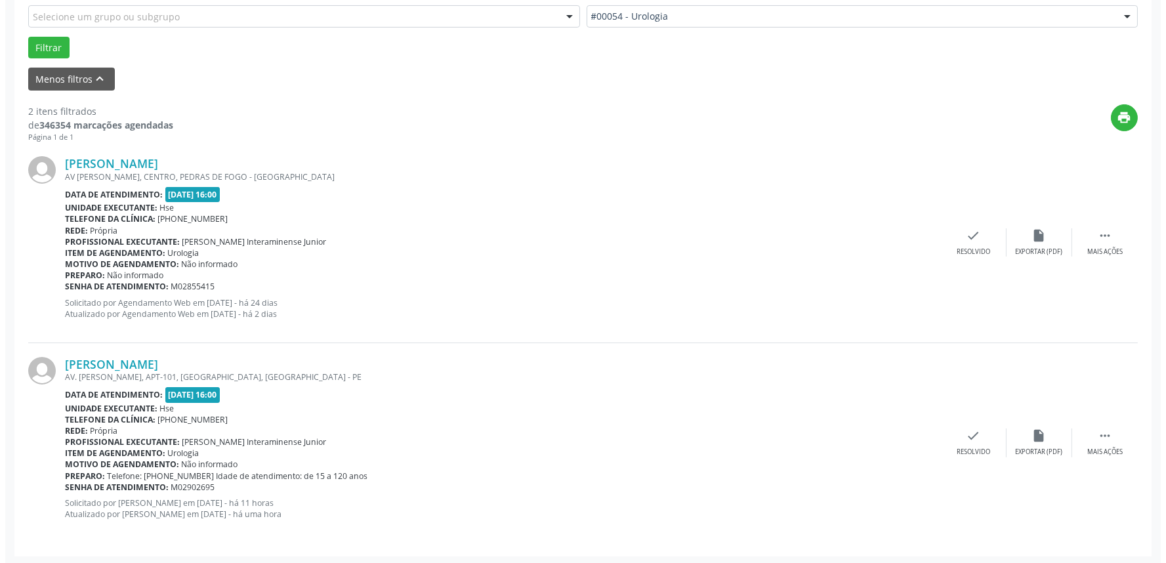
scroll to position [377, 0]
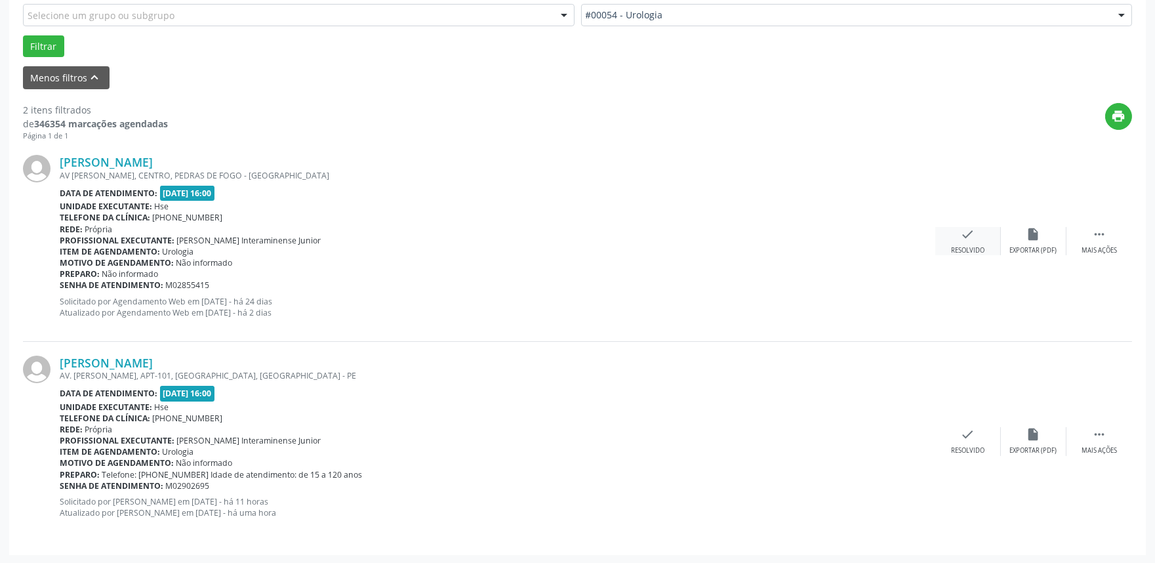
click at [965, 238] on icon "check" at bounding box center [968, 234] width 14 height 14
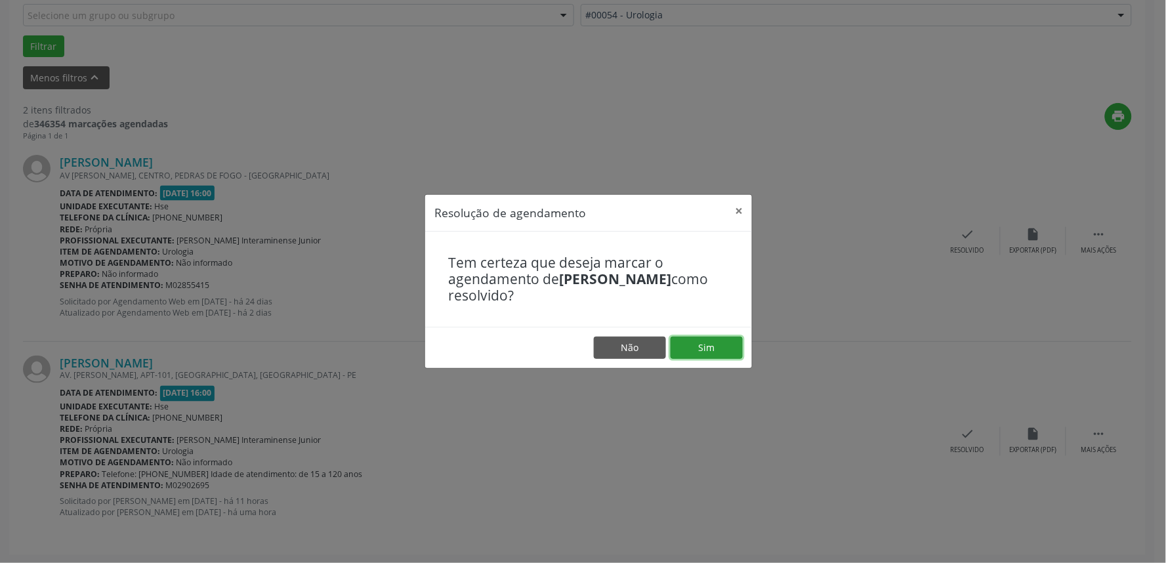
click at [726, 348] on button "Sim" at bounding box center [707, 348] width 72 height 22
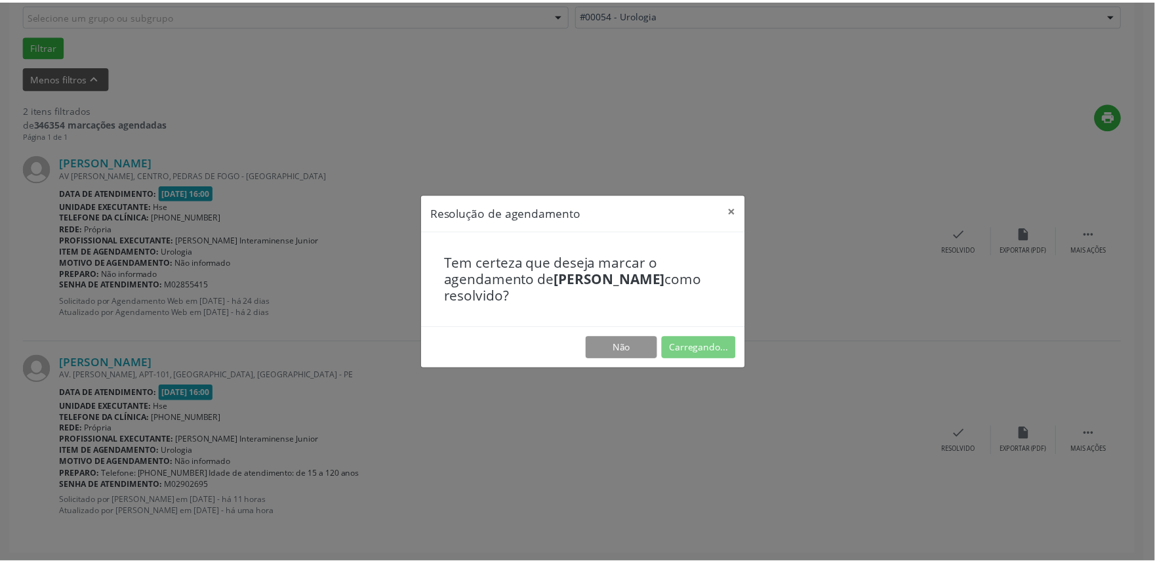
scroll to position [0, 0]
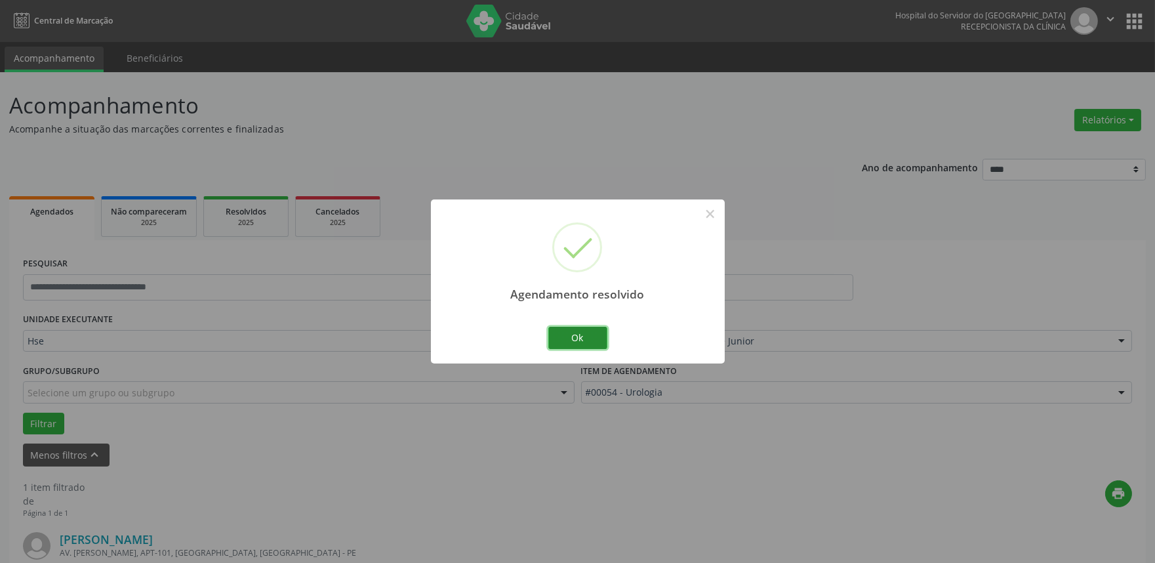
click at [579, 339] on button "Ok" at bounding box center [578, 338] width 59 height 22
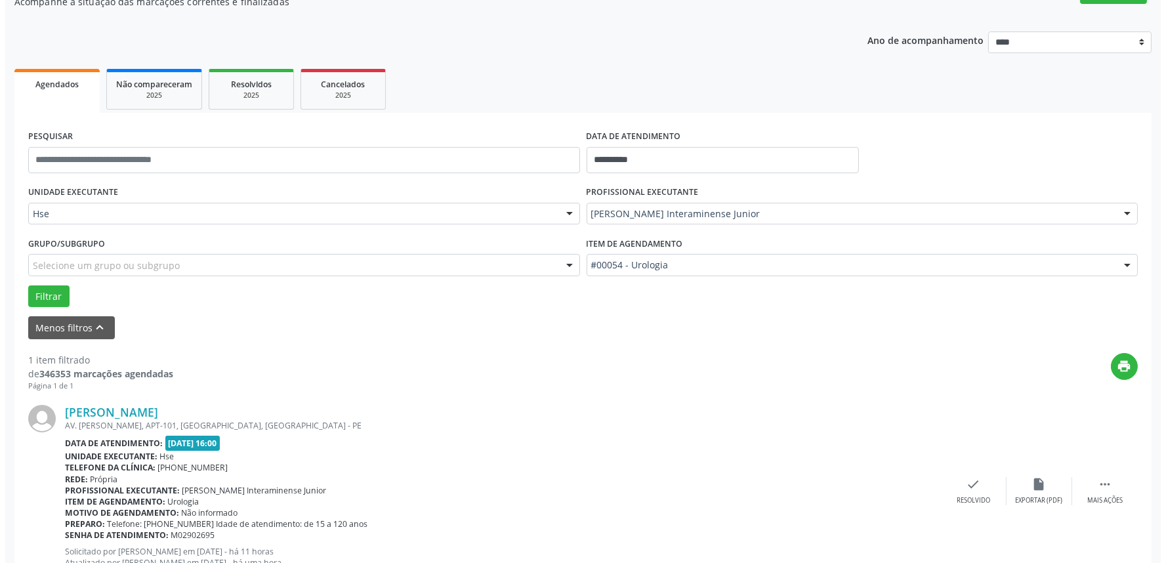
scroll to position [177, 0]
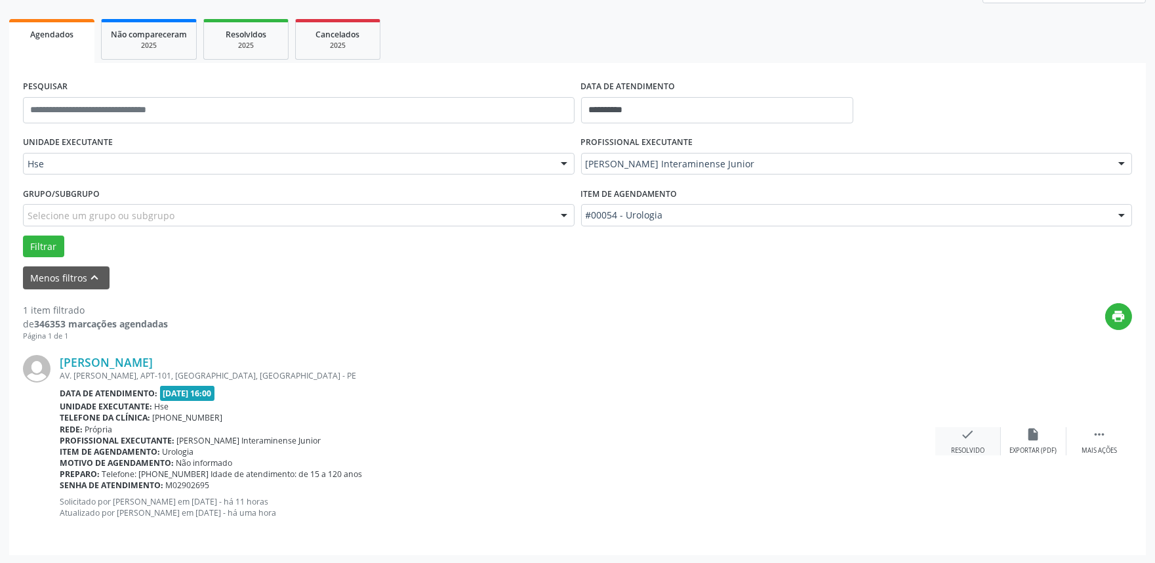
click at [959, 436] on div "check Resolvido" at bounding box center [969, 441] width 66 height 28
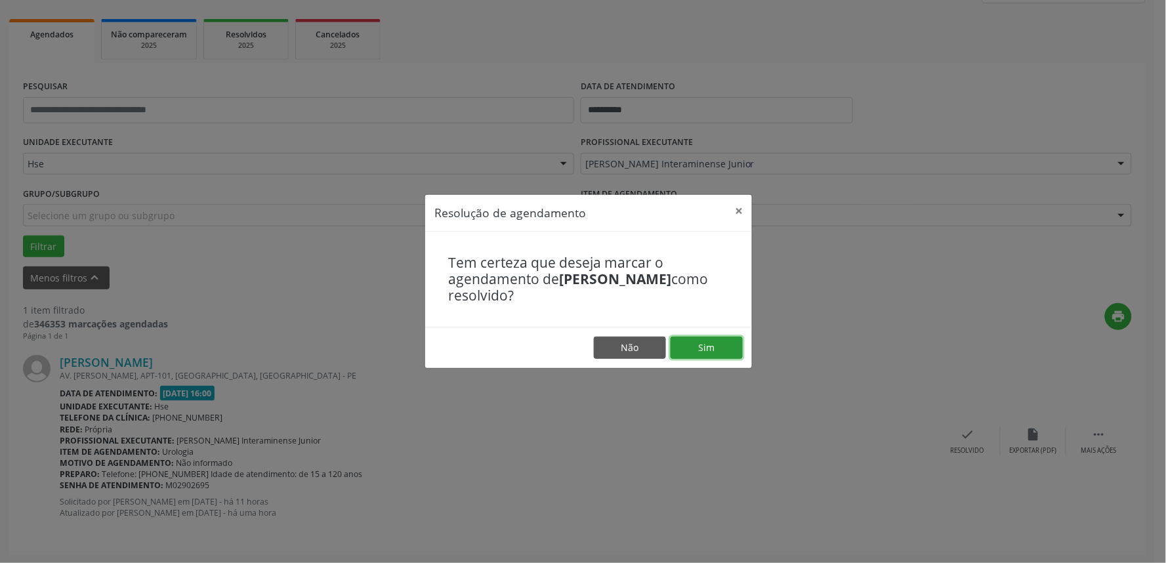
click at [717, 354] on button "Sim" at bounding box center [707, 348] width 72 height 22
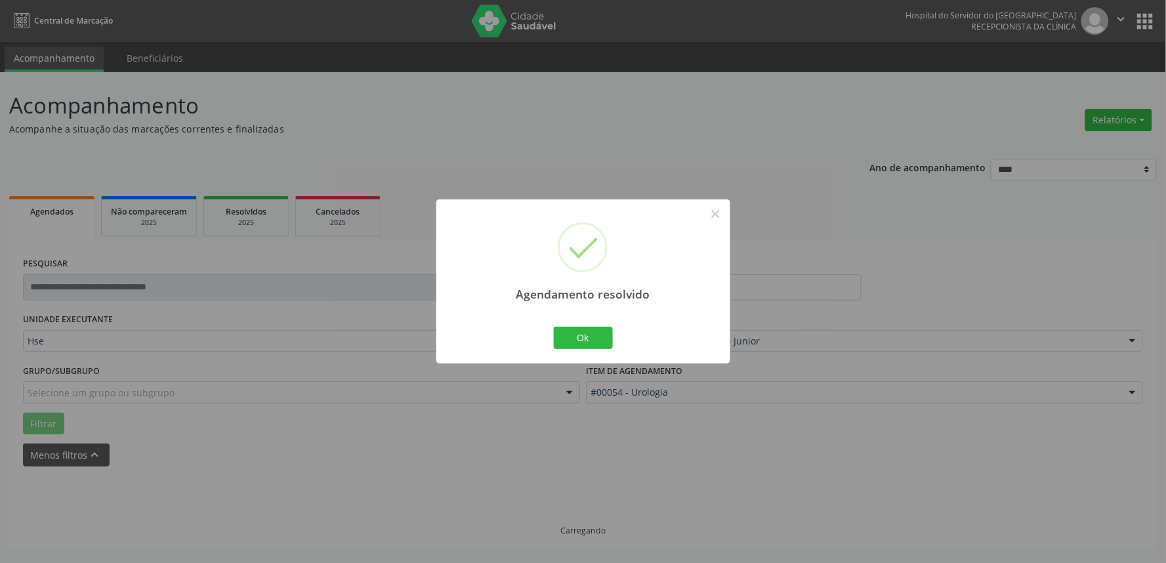
scroll to position [0, 0]
click at [580, 337] on button "Ok" at bounding box center [583, 338] width 59 height 22
